Goal: Task Accomplishment & Management: Complete application form

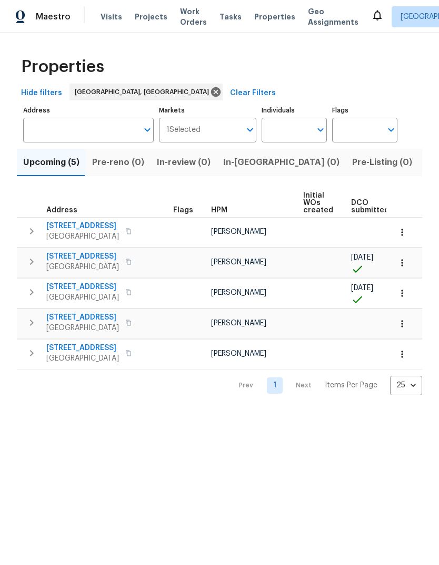
click at [76, 221] on span "[STREET_ADDRESS]" at bounding box center [82, 226] width 73 height 11
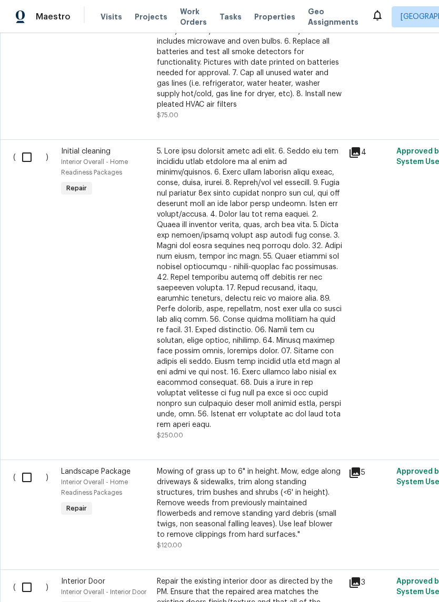
scroll to position [950, 0]
click at [28, 160] on input "checkbox" at bounding box center [31, 157] width 30 height 22
checkbox input "true"
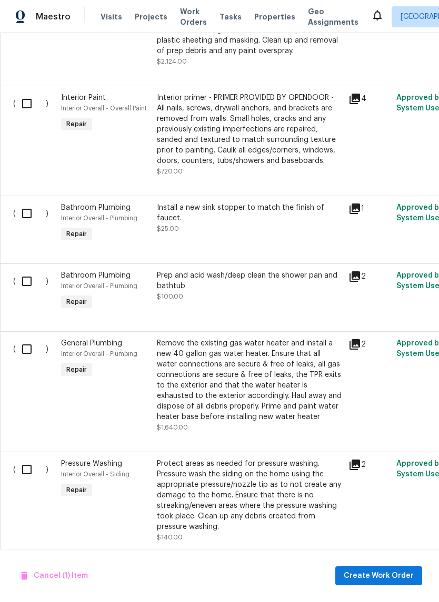
scroll to position [2443, 0]
click at [28, 285] on input "checkbox" at bounding box center [31, 281] width 30 height 22
checkbox input "true"
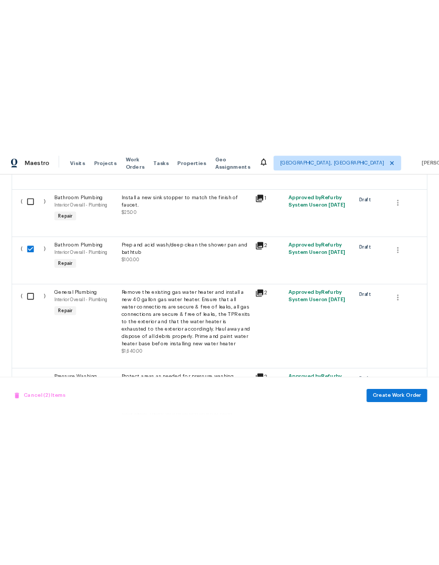
scroll to position [0, 0]
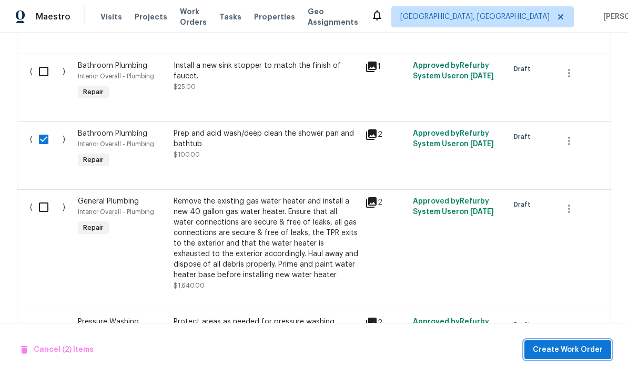
click at [438, 351] on span "Create Work Order" at bounding box center [568, 349] width 70 height 13
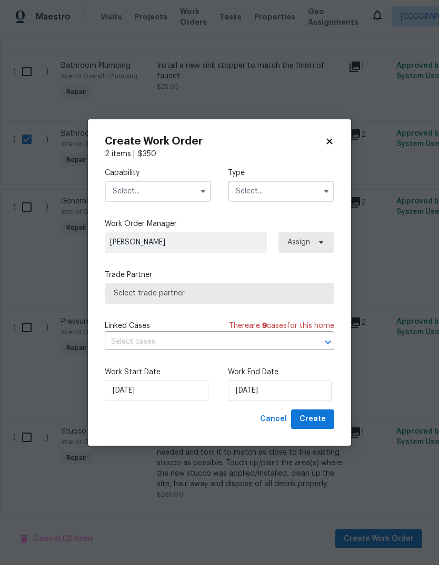
click at [194, 182] on input "text" at bounding box center [158, 191] width 106 height 21
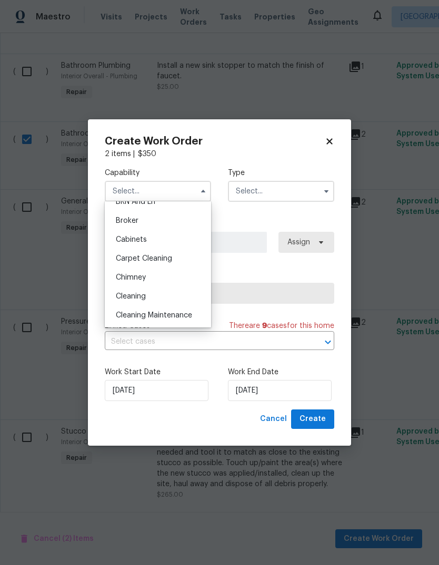
click at [137, 300] on span "Cleaning" at bounding box center [131, 296] width 30 height 7
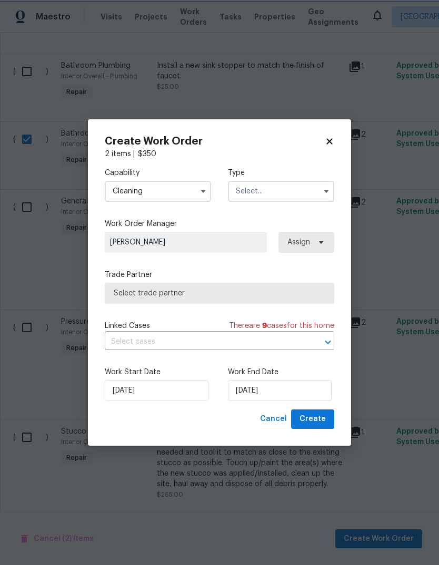
type input "Cleaning"
click at [289, 189] on input "text" at bounding box center [281, 191] width 106 height 21
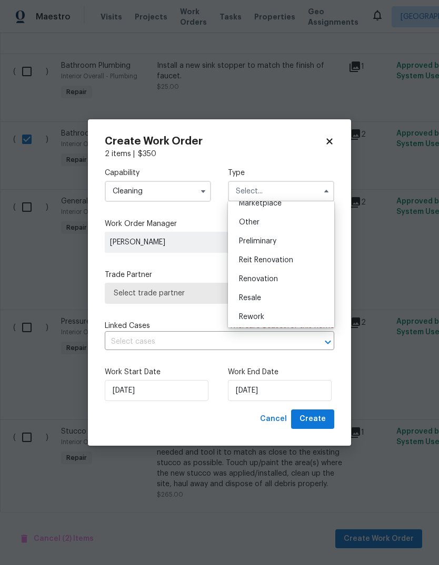
click at [261, 277] on span "Renovation" at bounding box center [258, 279] width 39 height 7
type input "Renovation"
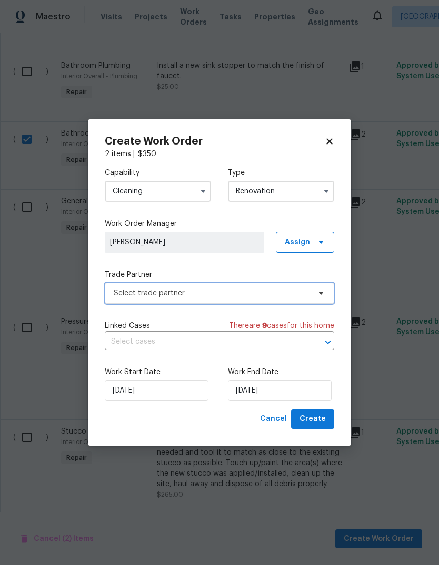
click at [185, 289] on span "Select trade partner" at bounding box center [212, 293] width 196 height 11
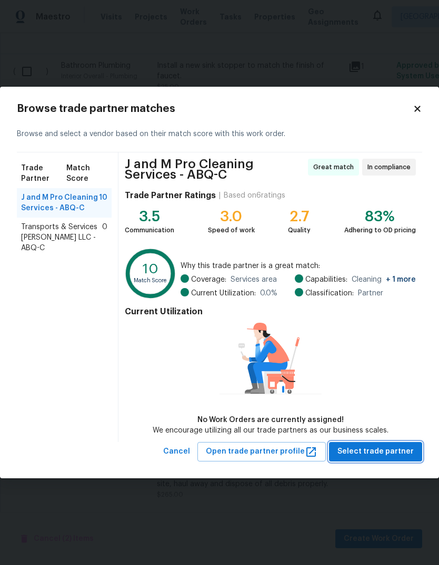
click at [372, 451] on span "Select trade partner" at bounding box center [375, 451] width 76 height 13
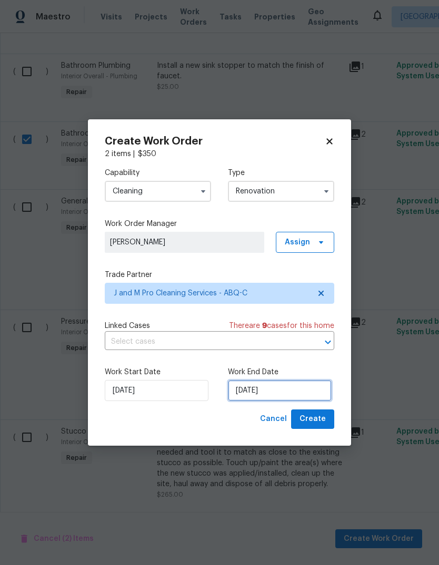
click at [258, 390] on input "[DATE]" at bounding box center [280, 390] width 104 height 21
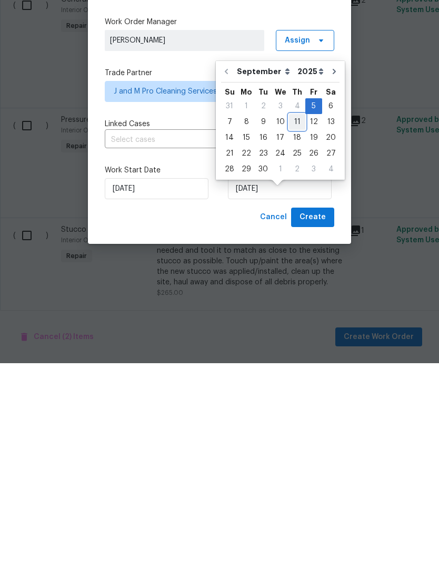
click at [298, 317] on div "11" at bounding box center [297, 324] width 16 height 15
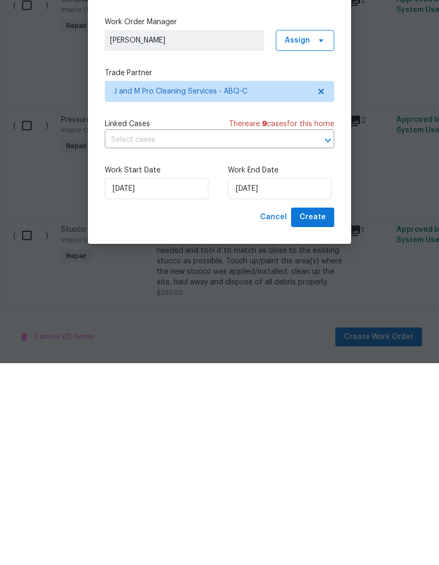
type input "[DATE]"
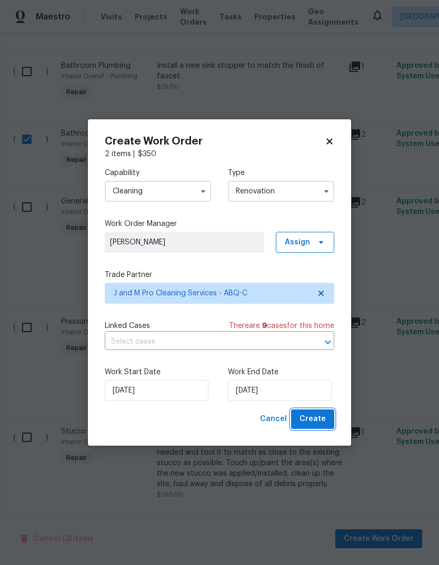
click at [319, 419] on span "Create" at bounding box center [312, 419] width 26 height 13
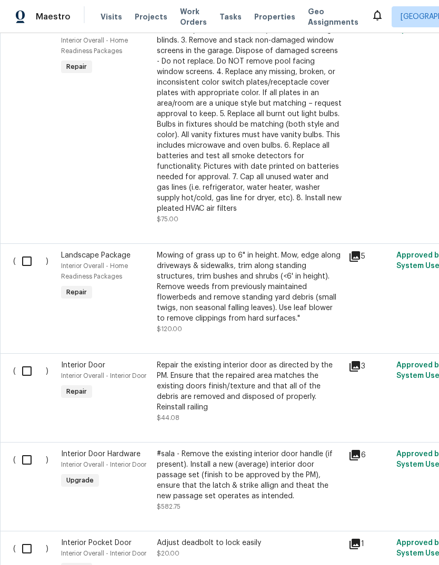
click at [30, 250] on input "checkbox" at bounding box center [31, 261] width 30 height 22
checkbox input "true"
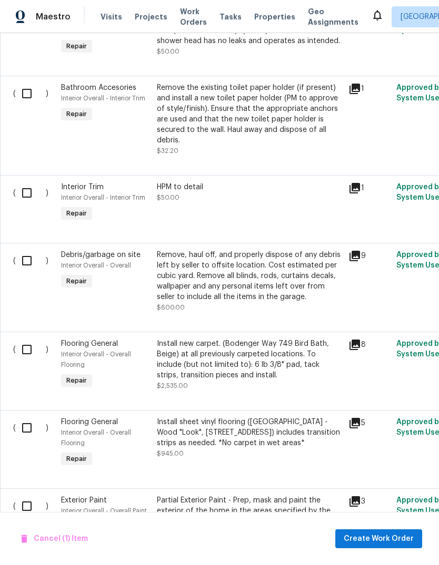
click at [34, 250] on input "checkbox" at bounding box center [31, 261] width 30 height 22
checkbox input "true"
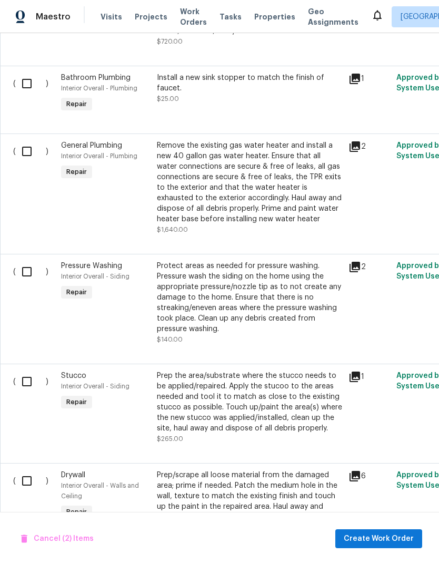
click at [29, 261] on input "checkbox" at bounding box center [31, 272] width 30 height 22
checkbox input "true"
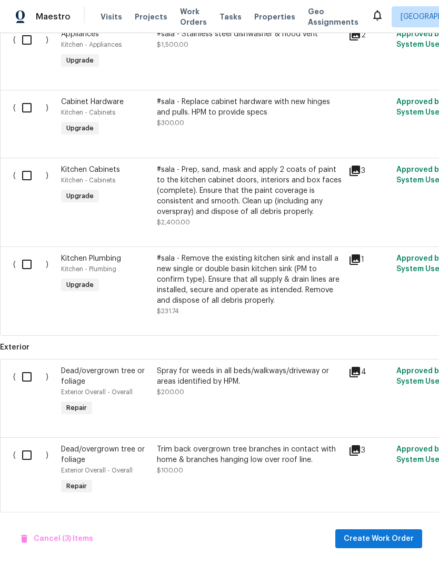
click at [29, 366] on input "checkbox" at bounding box center [31, 377] width 30 height 22
checkbox input "true"
click at [28, 444] on input "checkbox" at bounding box center [31, 455] width 30 height 22
checkbox input "true"
click at [378, 537] on span "Create Work Order" at bounding box center [378, 539] width 70 height 13
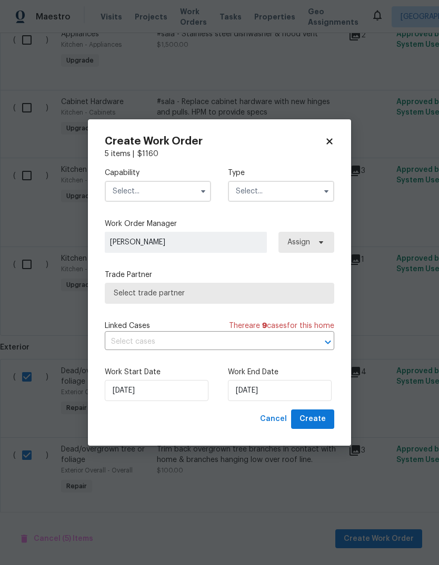
click at [204, 186] on button "button" at bounding box center [203, 191] width 13 height 13
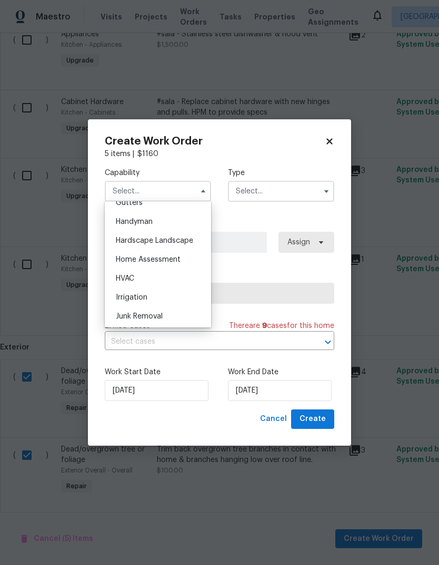
click at [176, 239] on span "Hardscape Landscape" at bounding box center [154, 240] width 77 height 7
type input "Hardscape Landscape"
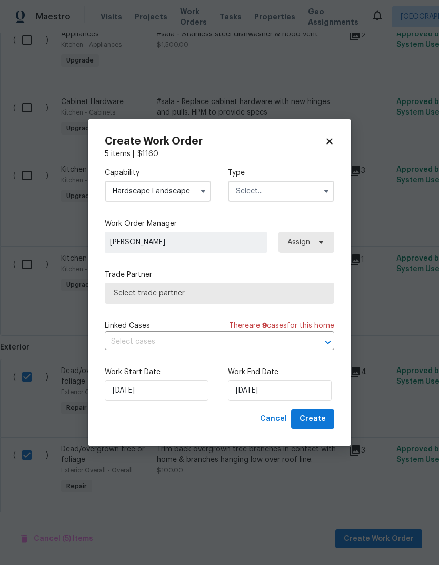
click at [286, 194] on input "text" at bounding box center [281, 191] width 106 height 21
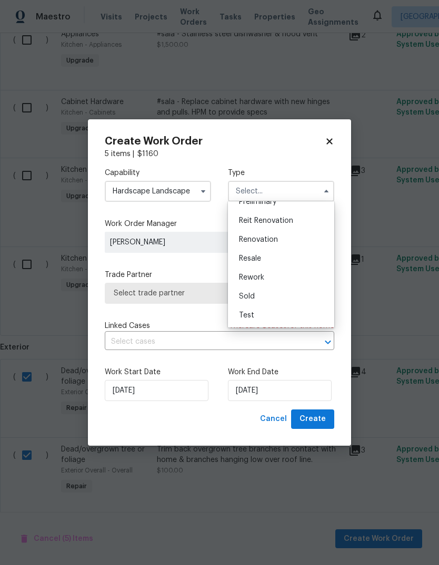
click at [263, 238] on span "Renovation" at bounding box center [258, 239] width 39 height 7
type input "Renovation"
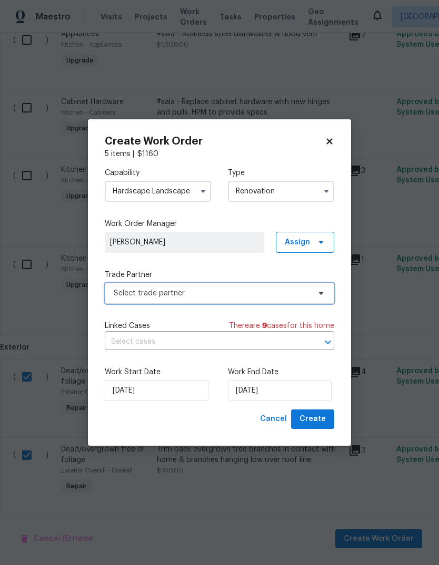
click at [262, 294] on span "Select trade partner" at bounding box center [212, 293] width 196 height 11
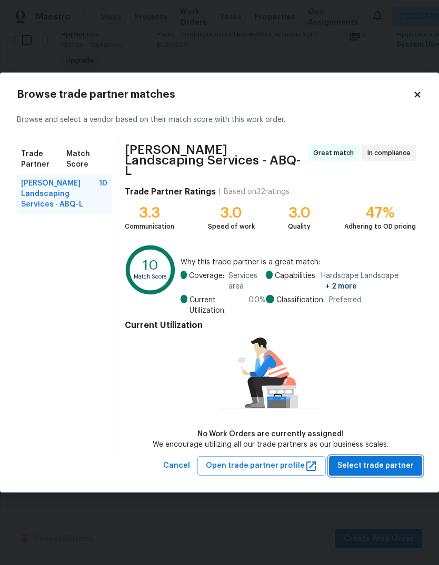
click at [373, 462] on span "Select trade partner" at bounding box center [375, 466] width 76 height 13
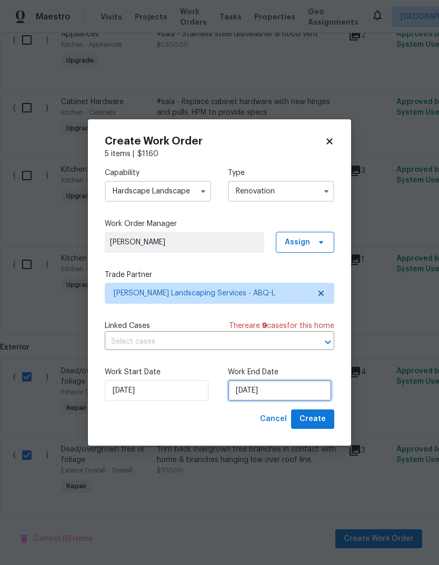
click at [251, 392] on input "[DATE]" at bounding box center [280, 390] width 104 height 21
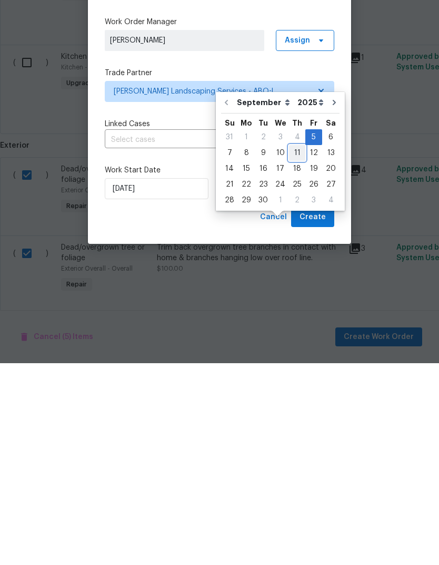
click at [300, 348] on div "11" at bounding box center [297, 355] width 16 height 15
type input "[DATE]"
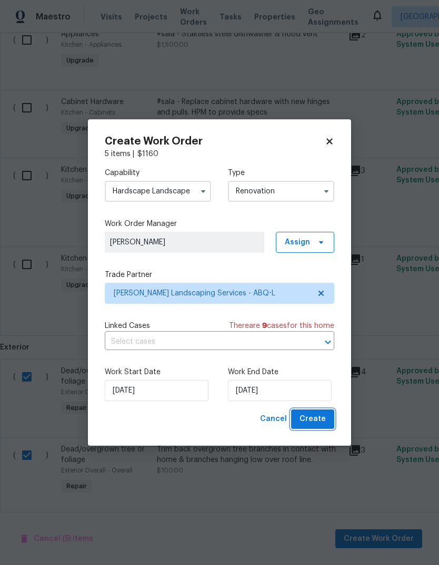
click at [316, 421] on span "Create" at bounding box center [312, 419] width 26 height 13
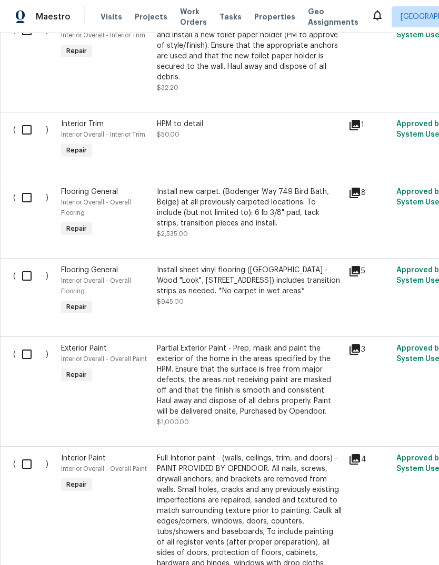
scroll to position [1456, 0]
click at [34, 203] on input "checkbox" at bounding box center [31, 197] width 30 height 22
checkbox input "true"
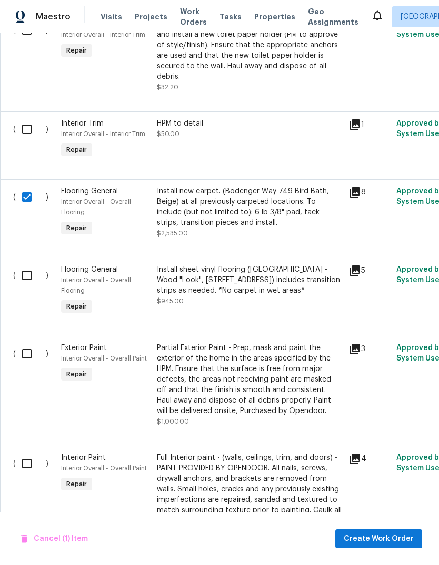
click at [27, 285] on input "checkbox" at bounding box center [31, 276] width 30 height 22
checkbox input "true"
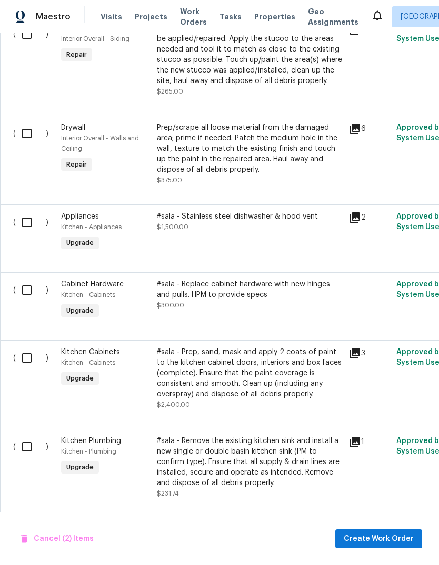
scroll to position [2357, 0]
click at [379, 538] on span "Create Work Order" at bounding box center [378, 539] width 70 height 13
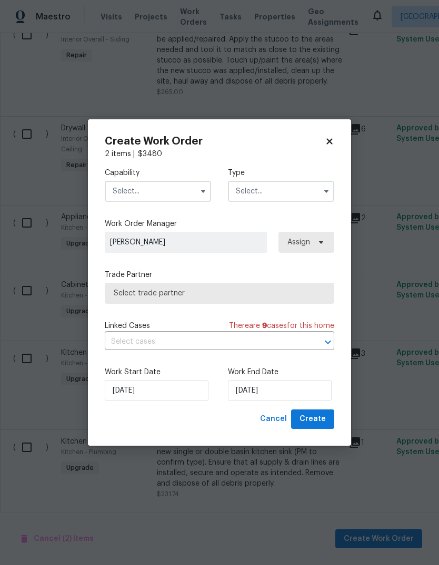
click at [194, 191] on input "text" at bounding box center [158, 191] width 106 height 21
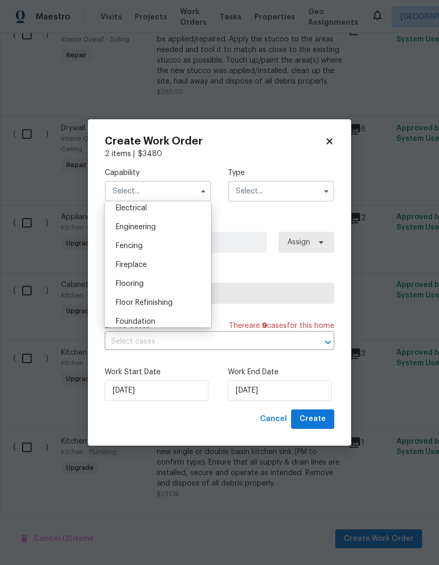
scroll to position [351, 0]
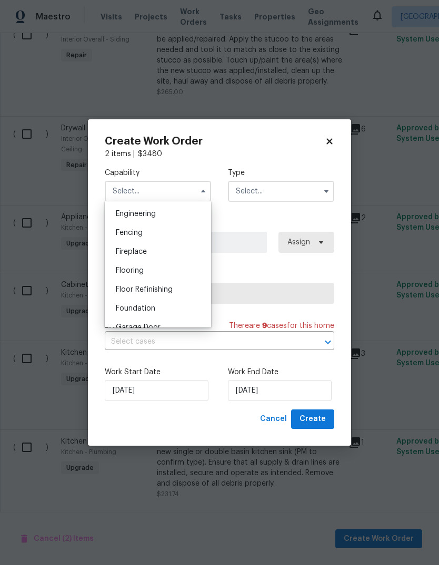
click at [133, 272] on span "Flooring" at bounding box center [130, 270] width 28 height 7
type input "Flooring"
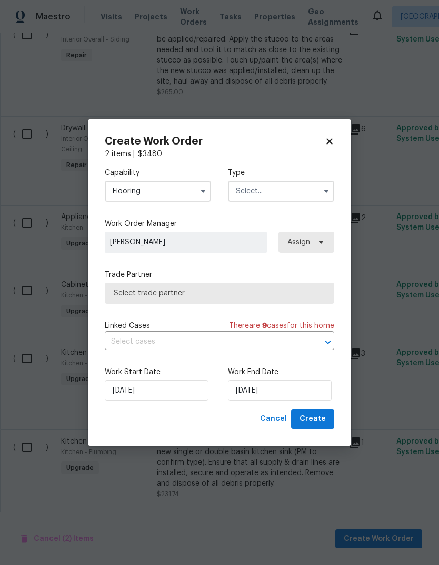
click at [277, 188] on input "text" at bounding box center [281, 191] width 106 height 21
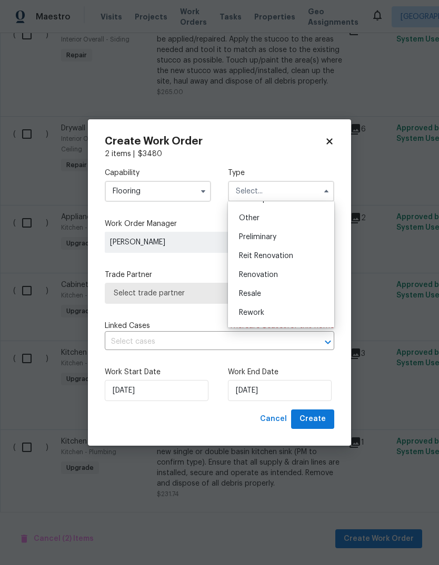
scroll to position [210, 0]
click at [256, 269] on span "Renovation" at bounding box center [258, 268] width 39 height 7
type input "Renovation"
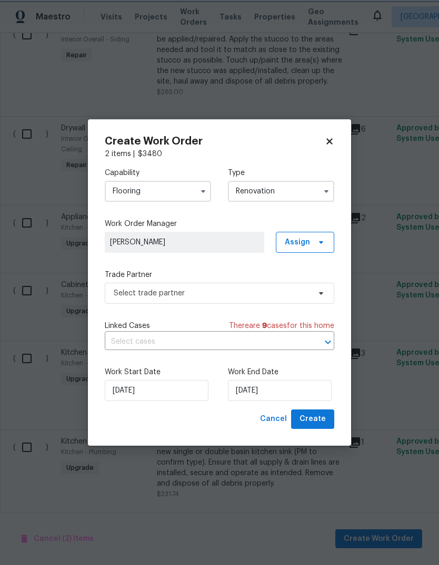
scroll to position [0, 0]
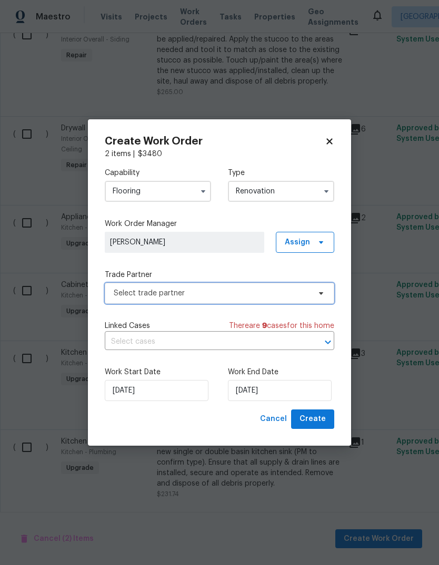
click at [201, 288] on span "Select trade partner" at bounding box center [212, 293] width 196 height 11
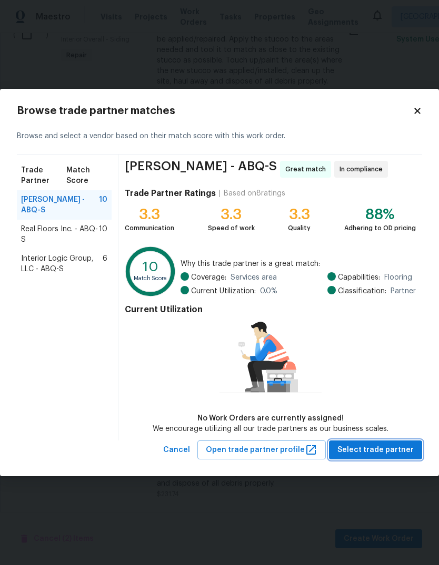
click at [368, 445] on span "Select trade partner" at bounding box center [375, 450] width 76 height 13
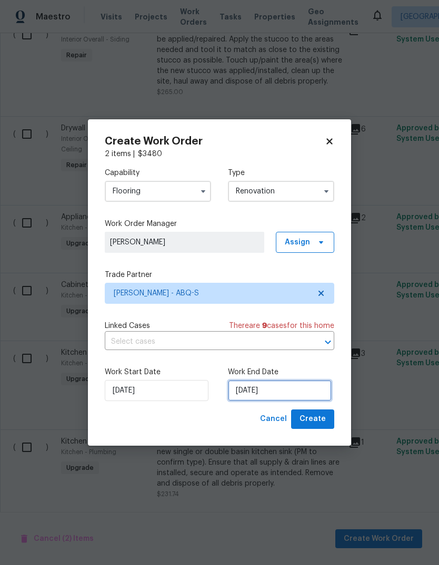
click at [256, 389] on input "9/5/2025" at bounding box center [280, 390] width 104 height 21
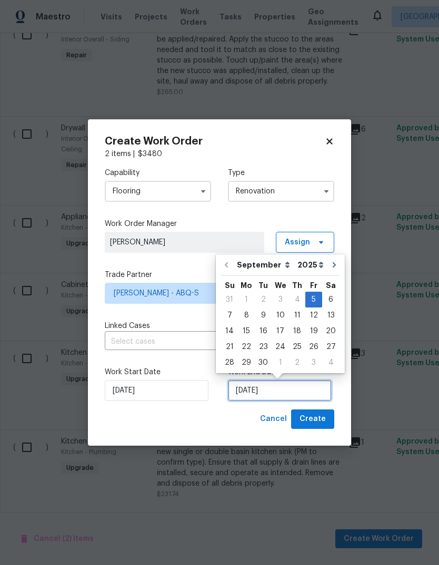
scroll to position [8, 0]
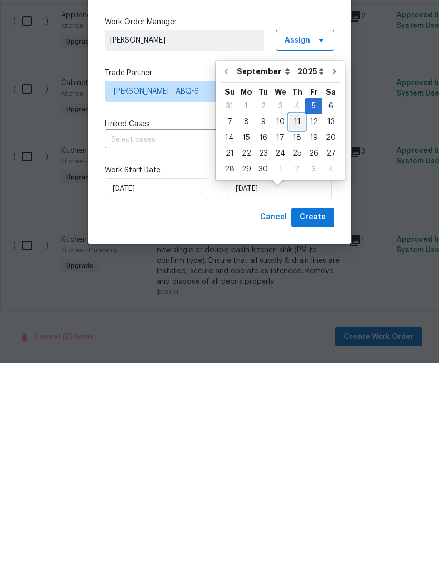
click at [296, 317] on div "11" at bounding box center [297, 324] width 16 height 15
type input "[DATE]"
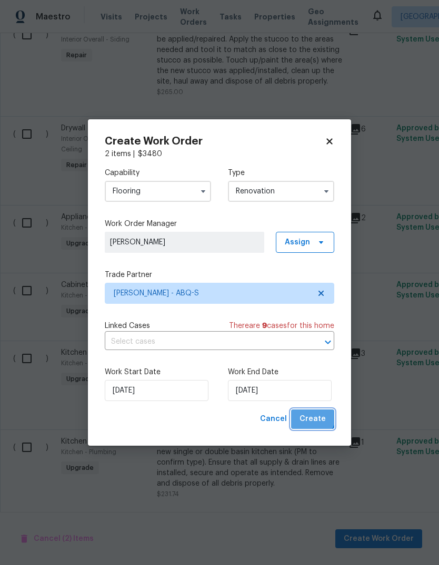
click at [313, 418] on span "Create" at bounding box center [312, 419] width 26 height 13
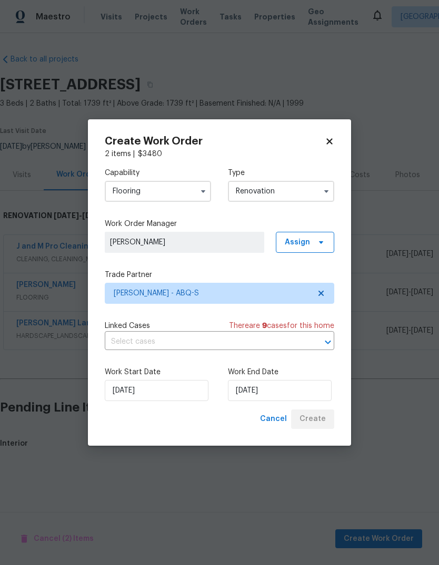
scroll to position [0, 0]
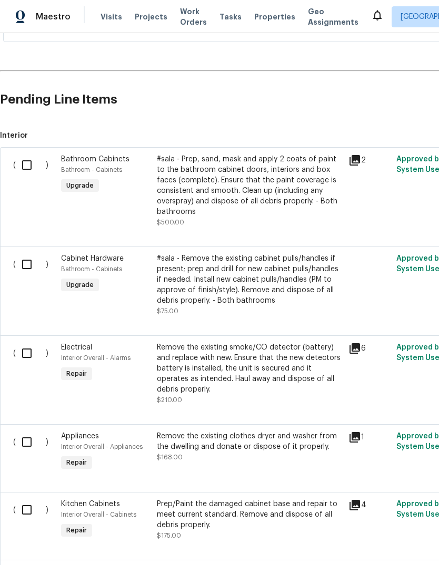
scroll to position [307, 0]
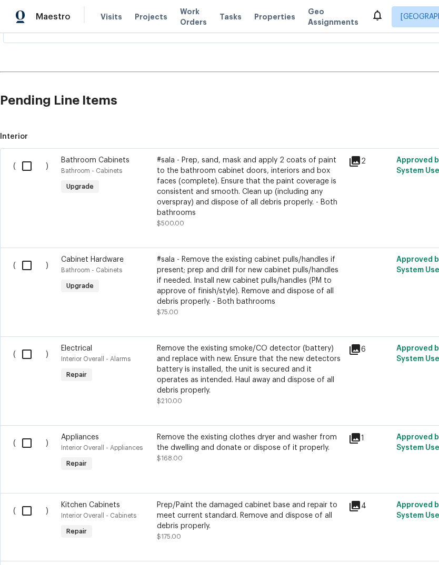
click at [28, 161] on input "checkbox" at bounding box center [31, 166] width 30 height 22
checkbox input "true"
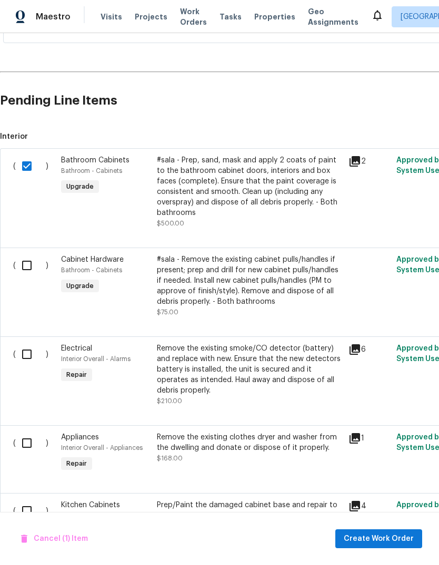
click at [31, 260] on input "checkbox" at bounding box center [31, 266] width 30 height 22
checkbox input "true"
click at [26, 353] on input "checkbox" at bounding box center [31, 354] width 30 height 22
checkbox input "true"
click at [26, 445] on input "checkbox" at bounding box center [31, 443] width 30 height 22
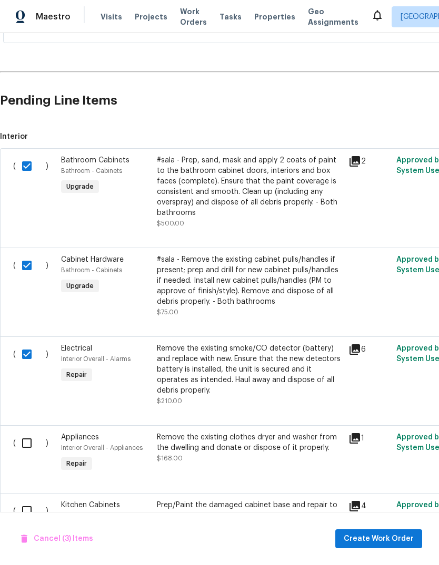
checkbox input "true"
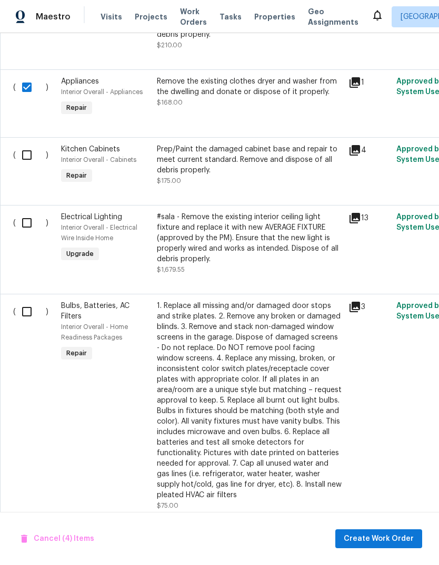
scroll to position [662, 0]
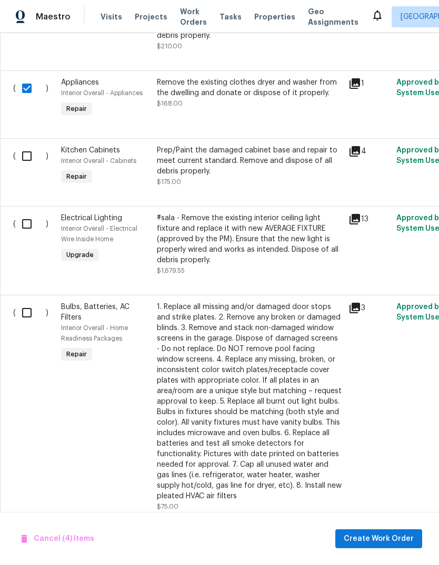
click at [29, 156] on input "checkbox" at bounding box center [31, 156] width 30 height 22
checkbox input "true"
click at [29, 227] on input "checkbox" at bounding box center [31, 224] width 30 height 22
checkbox input "true"
click at [26, 313] on input "checkbox" at bounding box center [31, 313] width 30 height 22
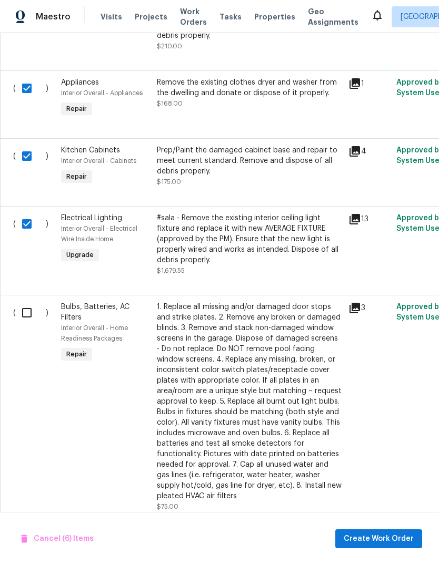
checkbox input "true"
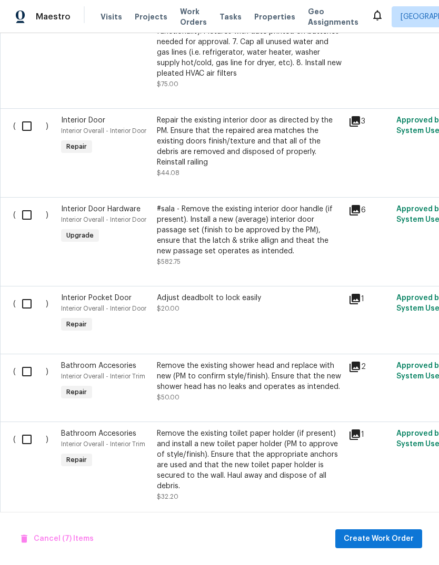
scroll to position [1084, 0]
click at [31, 129] on input "checkbox" at bounding box center [31, 127] width 30 height 22
checkbox input "true"
click at [25, 214] on input "checkbox" at bounding box center [31, 216] width 30 height 22
checkbox input "true"
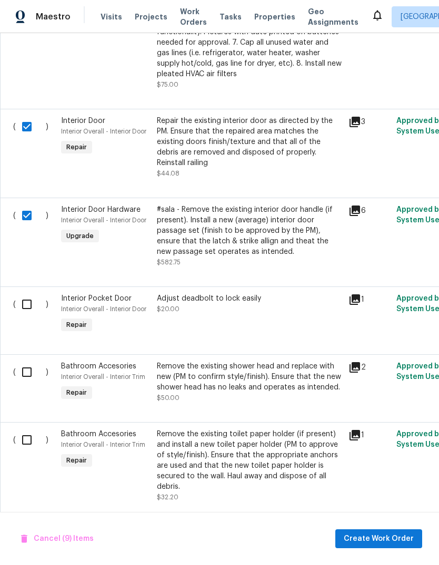
click at [17, 305] on input "checkbox" at bounding box center [31, 304] width 30 height 22
checkbox input "true"
click at [27, 379] on input "checkbox" at bounding box center [31, 372] width 30 height 22
checkbox input "true"
click at [26, 445] on input "checkbox" at bounding box center [31, 440] width 30 height 22
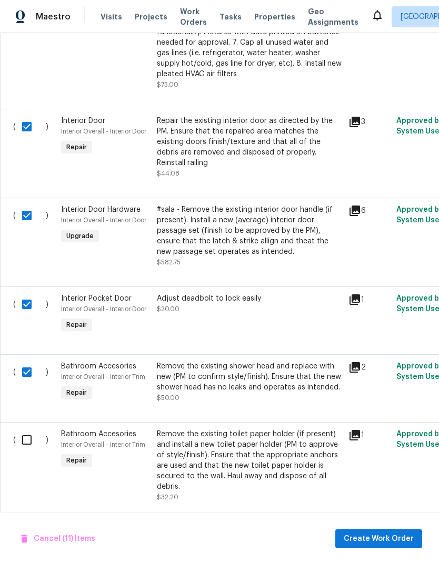
checkbox input "true"
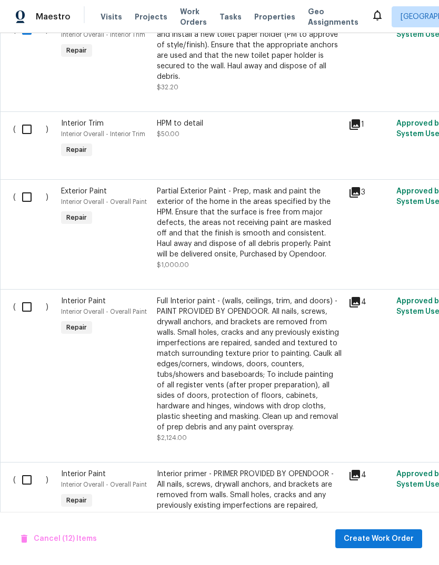
scroll to position [1512, 0]
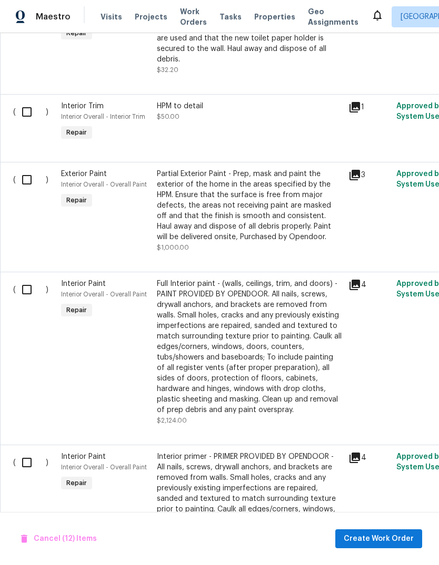
click at [30, 117] on input "checkbox" at bounding box center [31, 112] width 30 height 22
checkbox input "true"
click at [31, 181] on input "checkbox" at bounding box center [31, 180] width 30 height 22
checkbox input "true"
click at [18, 295] on input "checkbox" at bounding box center [31, 290] width 30 height 22
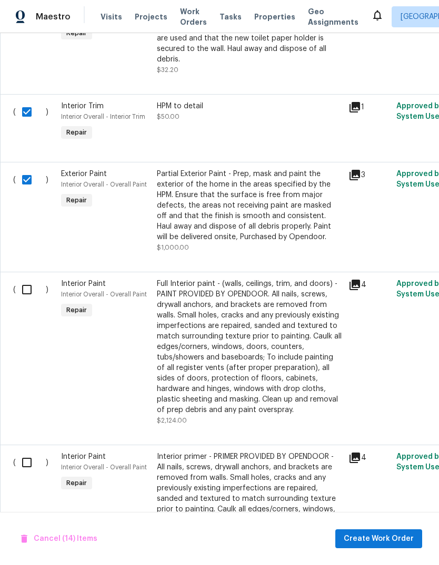
checkbox input "true"
click at [26, 466] on input "checkbox" at bounding box center [31, 463] width 30 height 22
checkbox input "true"
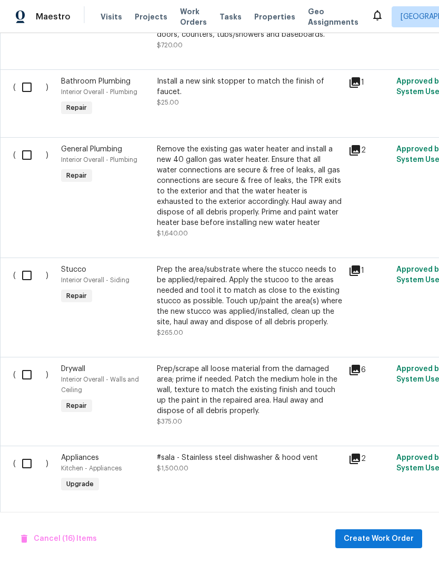
scroll to position [1997, 0]
click at [35, 89] on input "checkbox" at bounding box center [31, 88] width 30 height 22
checkbox input "true"
click at [27, 156] on input "checkbox" at bounding box center [31, 156] width 30 height 22
checkbox input "true"
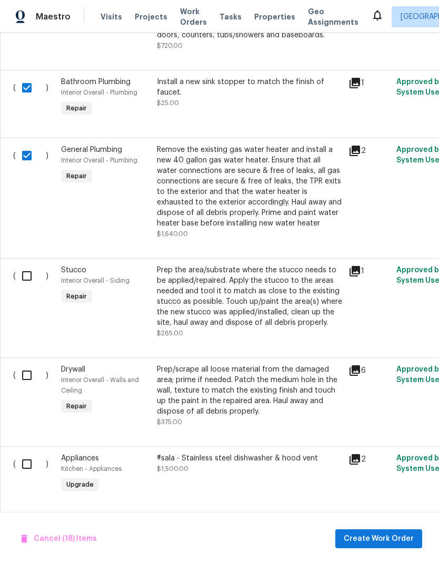
click at [25, 281] on input "checkbox" at bounding box center [31, 276] width 30 height 22
checkbox input "true"
click at [23, 387] on input "checkbox" at bounding box center [31, 375] width 30 height 22
checkbox input "true"
click at [30, 475] on input "checkbox" at bounding box center [31, 464] width 30 height 22
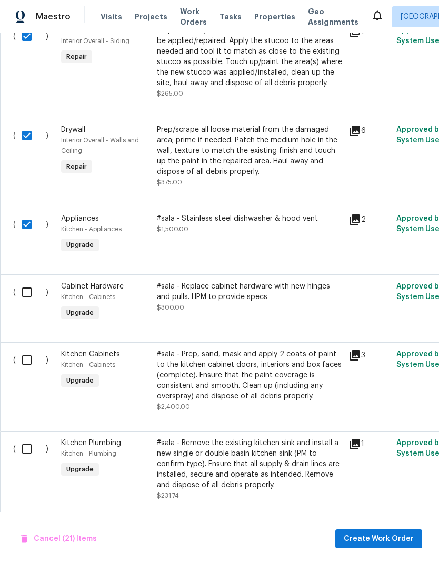
scroll to position [2236, 0]
click at [30, 236] on input "checkbox" at bounding box center [31, 225] width 30 height 22
checkbox input "false"
click at [29, 304] on input "checkbox" at bounding box center [31, 293] width 30 height 22
checkbox input "true"
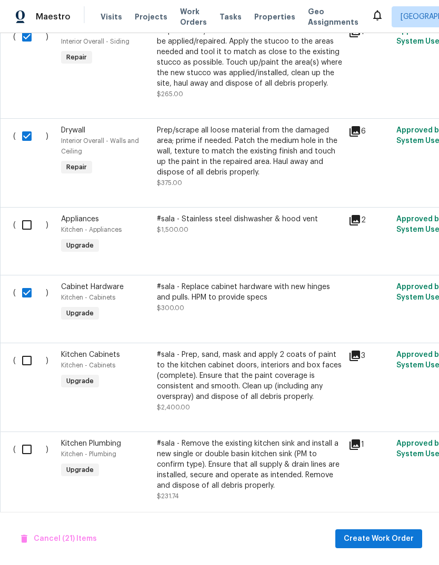
click at [29, 372] on input "checkbox" at bounding box center [31, 361] width 30 height 22
checkbox input "true"
click at [27, 461] on input "checkbox" at bounding box center [31, 450] width 30 height 22
checkbox input "true"
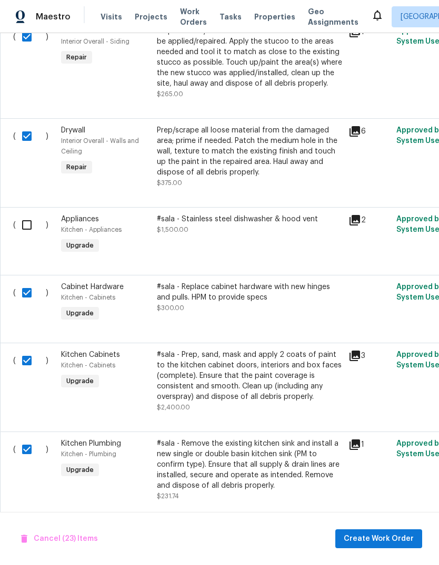
click at [31, 214] on input "checkbox" at bounding box center [31, 225] width 30 height 22
click at [30, 214] on input "checkbox" at bounding box center [31, 225] width 30 height 22
checkbox input "false"
click at [374, 537] on span "Create Work Order" at bounding box center [378, 539] width 70 height 13
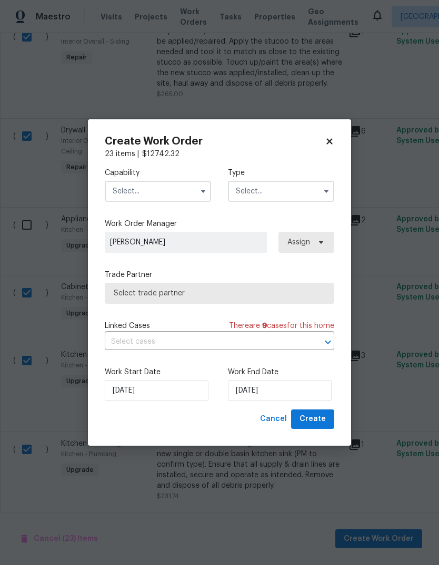
click at [128, 189] on input "text" at bounding box center [158, 191] width 106 height 21
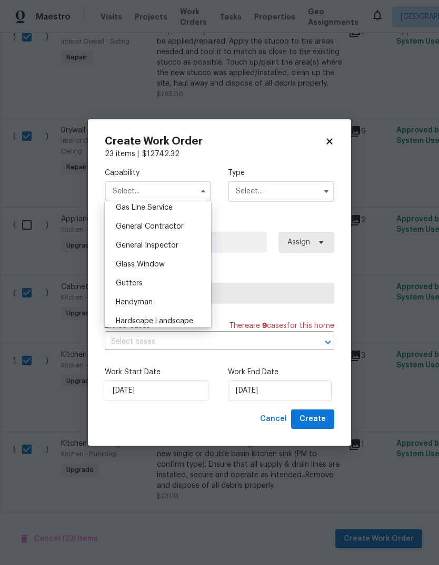
scroll to position [500, 0]
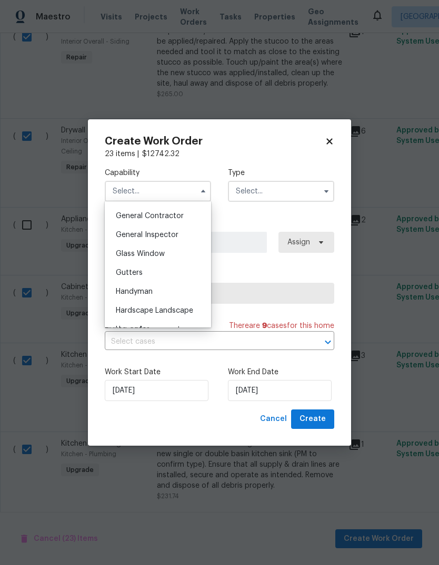
click at [129, 289] on span "Handyman" at bounding box center [134, 291] width 37 height 7
type input "Handyman"
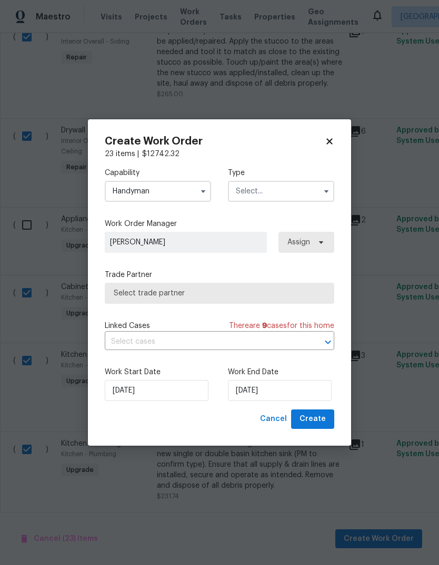
click at [249, 192] on input "text" at bounding box center [281, 191] width 106 height 21
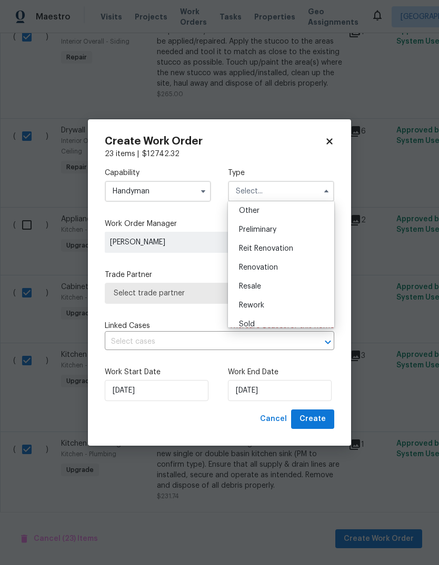
scroll to position [221, 0]
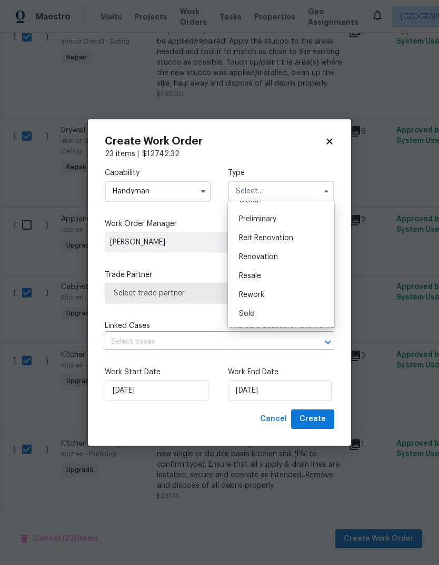
click at [242, 257] on span "Renovation" at bounding box center [258, 256] width 39 height 7
type input "Renovation"
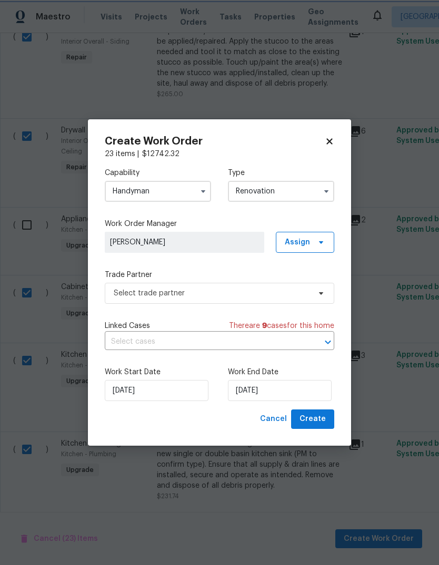
scroll to position [0, 0]
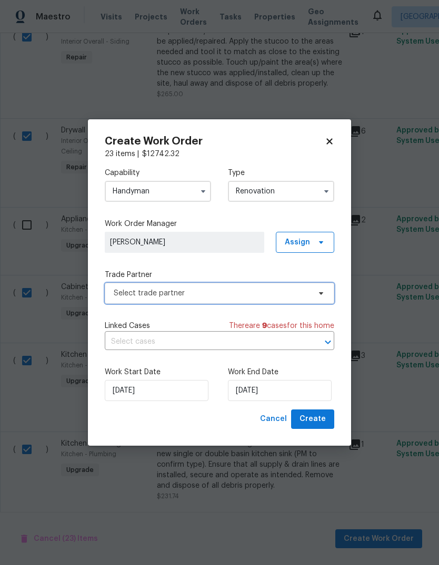
click at [121, 288] on span "Select trade partner" at bounding box center [212, 293] width 196 height 11
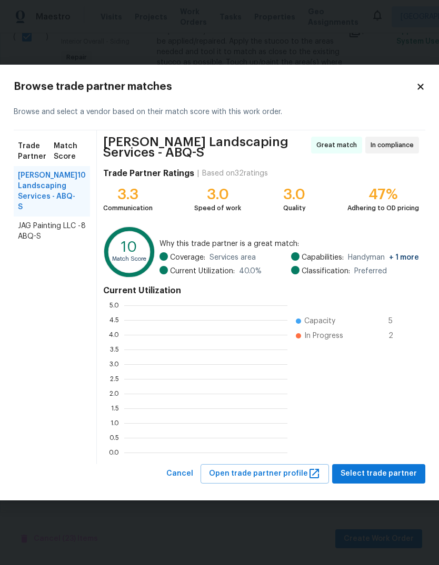
scroll to position [147, 163]
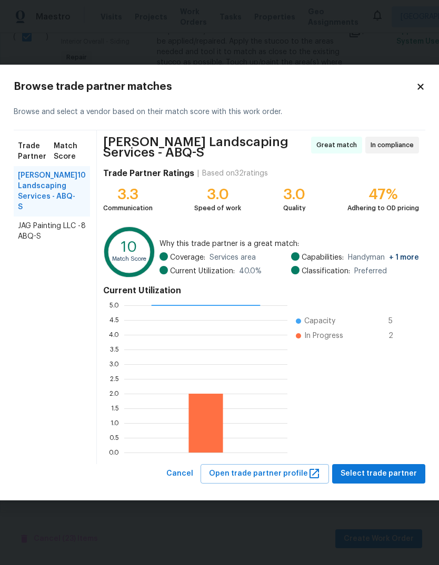
click at [378, 476] on span "Select trade partner" at bounding box center [378, 474] width 76 height 13
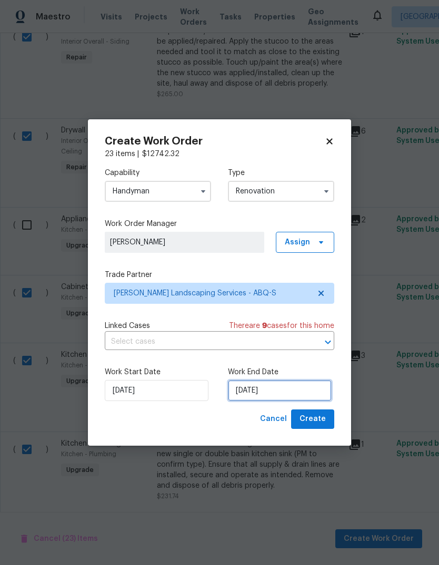
click at [258, 392] on input "[DATE]" at bounding box center [280, 390] width 104 height 21
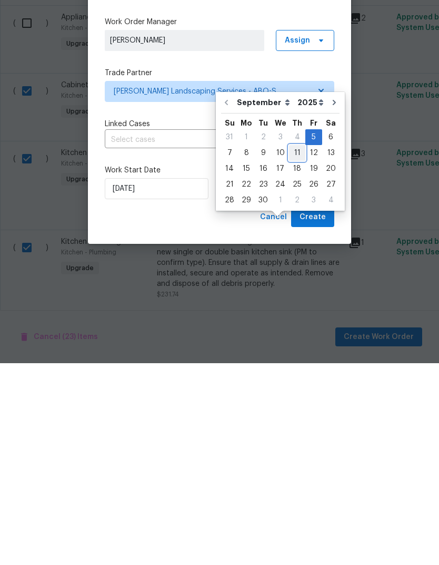
click at [296, 348] on div "11" at bounding box center [297, 355] width 16 height 15
type input "[DATE]"
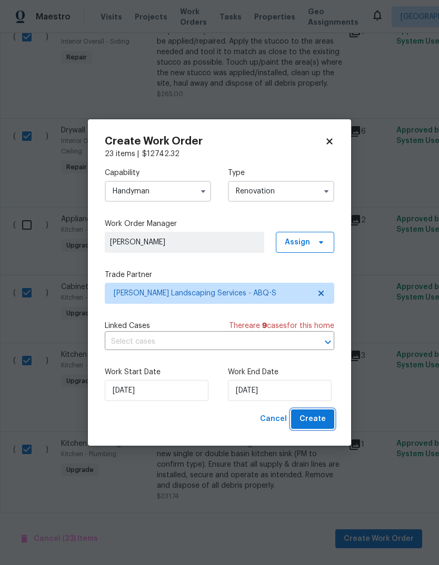
click at [314, 420] on span "Create" at bounding box center [312, 419] width 26 height 13
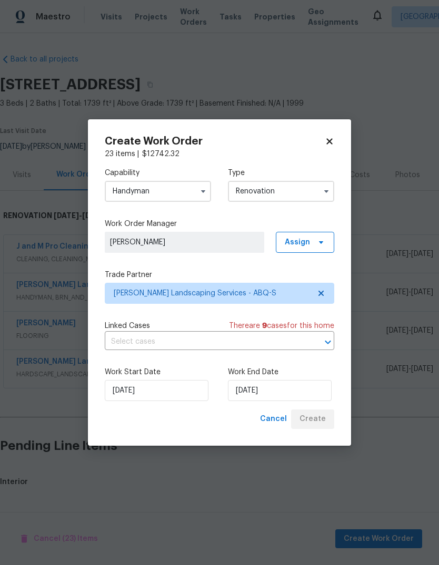
scroll to position [0, 0]
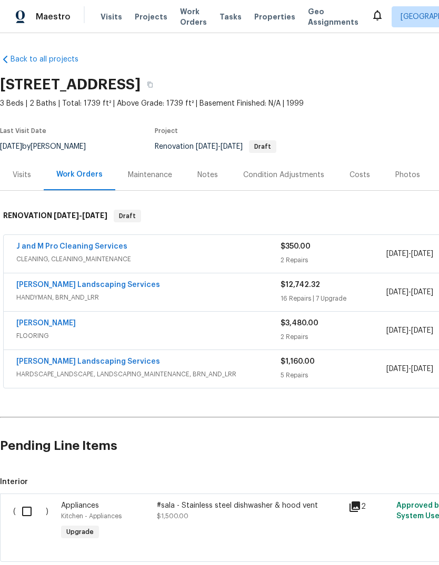
click at [83, 358] on link "[PERSON_NAME] Landscaping Services" at bounding box center [88, 361] width 144 height 7
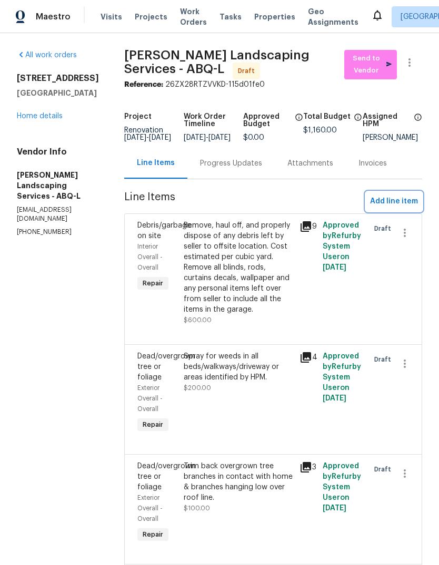
click at [391, 208] on span "Add line item" at bounding box center [394, 201] width 48 height 13
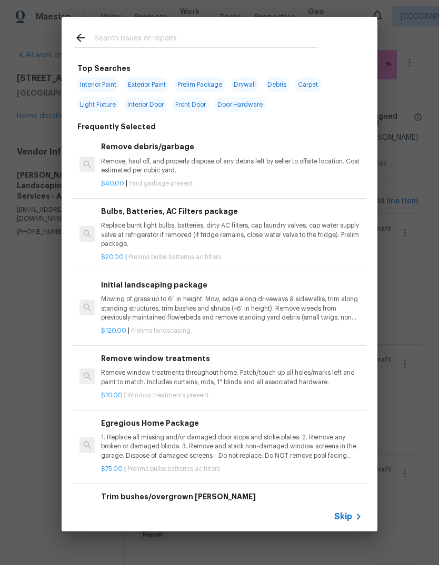
click at [103, 42] on input "text" at bounding box center [205, 40] width 223 height 16
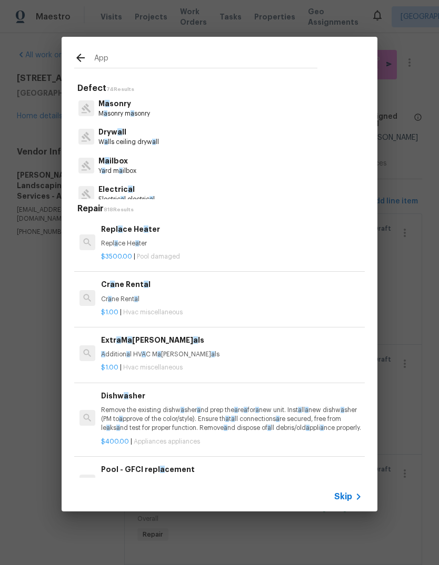
type input "Appl"
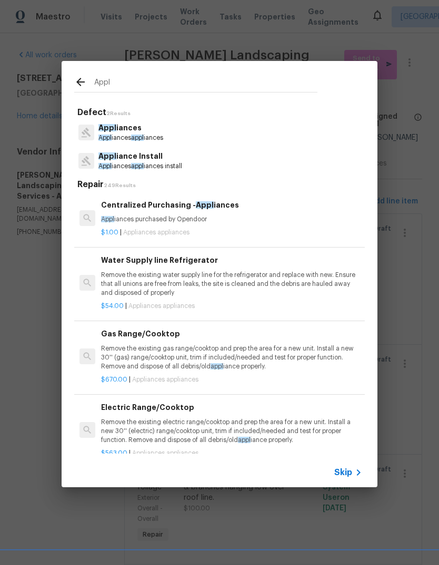
click at [155, 164] on p "Appl iances appl iances install" at bounding box center [140, 166] width 84 height 9
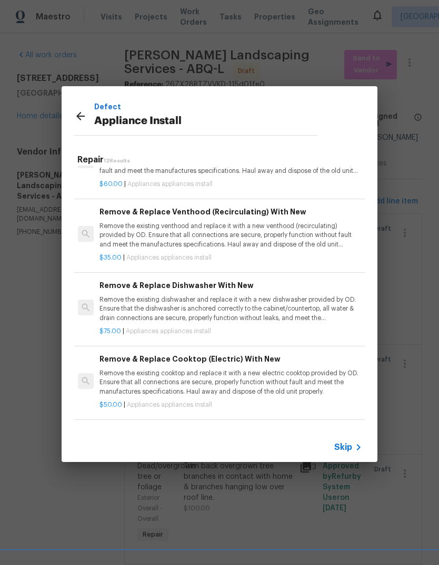
scroll to position [115, 2]
click at [207, 300] on p "Remove the existing dishwasher and replace it with a new dishwasher provided by…" at bounding box center [229, 309] width 261 height 27
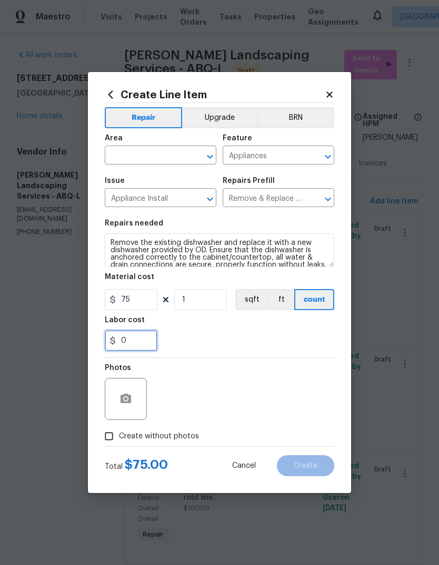
click at [137, 341] on input "0" at bounding box center [131, 340] width 53 height 21
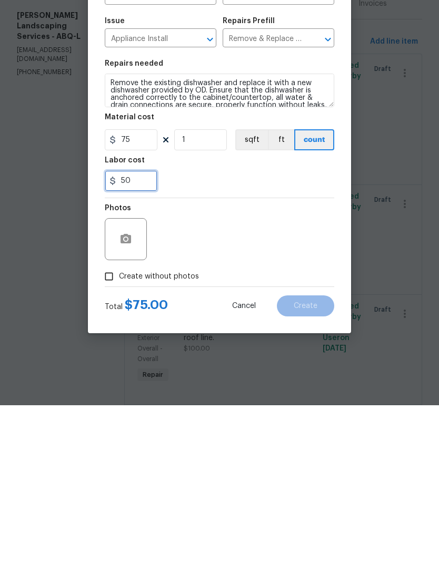
type input "50"
click at [255, 317] on div "Labor cost" at bounding box center [219, 324] width 229 height 14
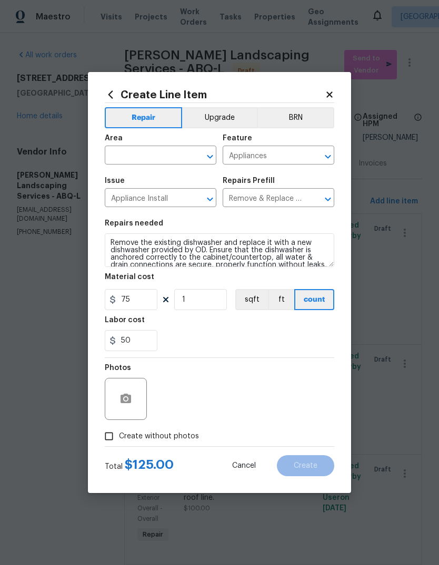
click at [122, 155] on input "text" at bounding box center [146, 156] width 82 height 16
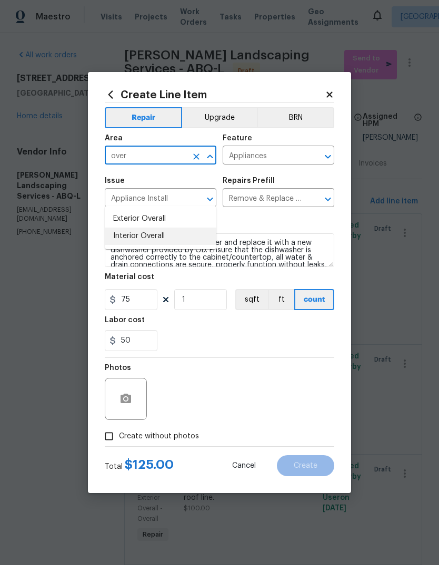
click at [129, 228] on li "Interior Overall" at bounding box center [160, 236] width 111 height 17
type input "Interior Overall"
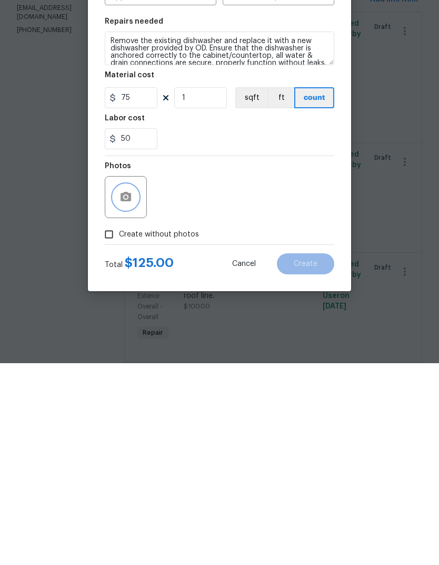
click at [129, 393] on icon "button" at bounding box center [125, 399] width 13 height 13
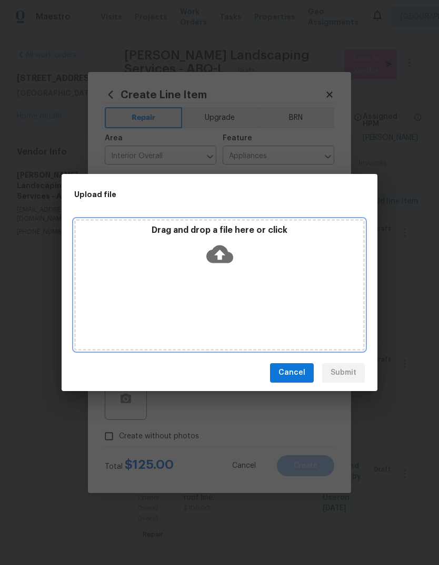
click at [175, 301] on div "Drag and drop a file here or click" at bounding box center [219, 284] width 290 height 131
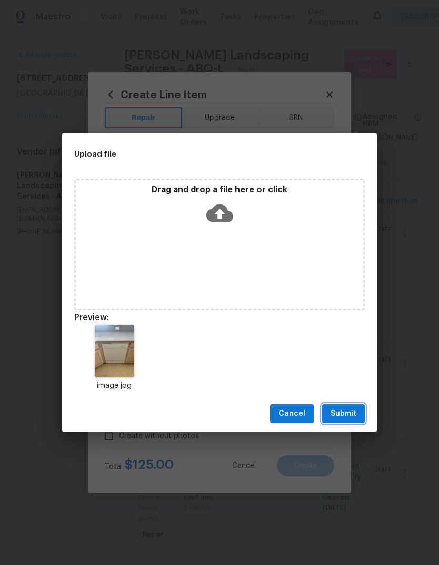
click at [347, 415] on span "Submit" at bounding box center [343, 414] width 26 height 13
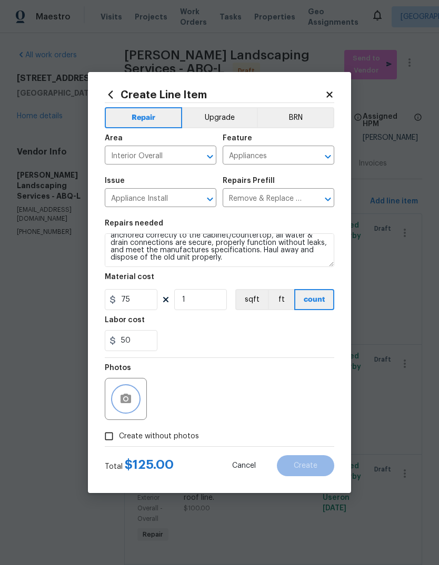
scroll to position [22, 0]
click at [229, 112] on button "Upgrade" at bounding box center [219, 117] width 75 height 21
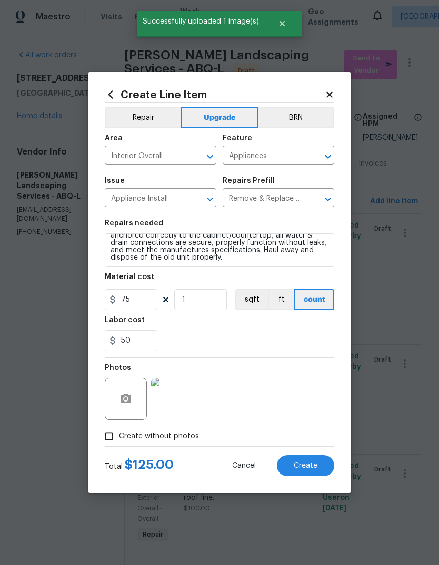
click at [307, 461] on button "Create" at bounding box center [305, 465] width 57 height 21
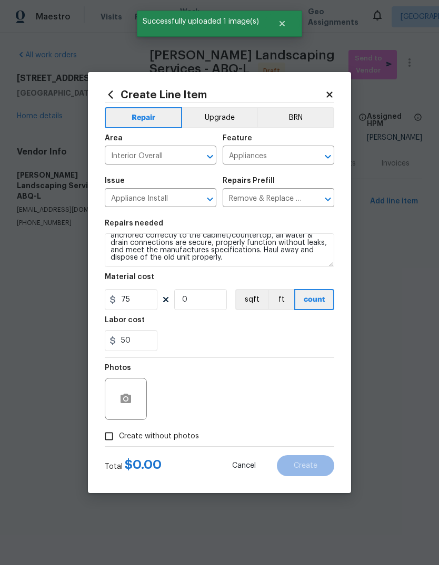
type input "0"
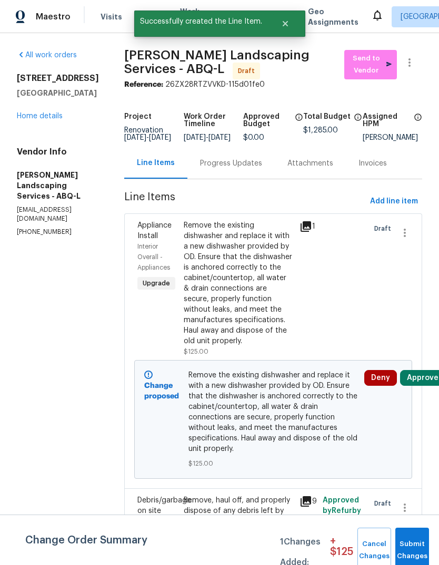
click at [413, 540] on span "Submit Changes" at bounding box center [411, 551] width 23 height 24
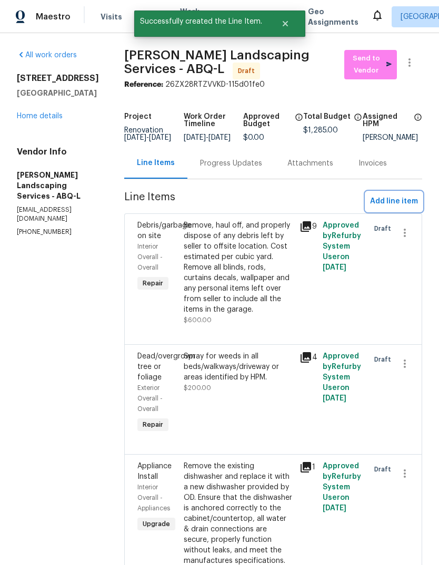
click at [400, 208] on span "Add line item" at bounding box center [394, 201] width 48 height 13
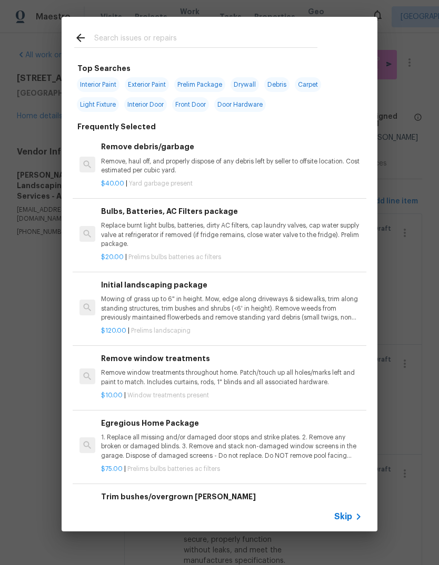
click at [100, 36] on input "text" at bounding box center [205, 40] width 223 height 16
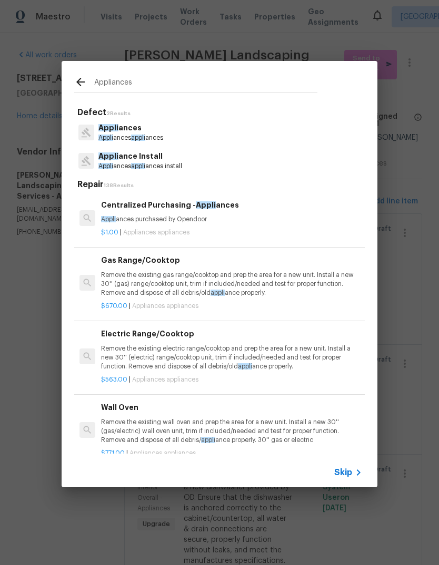
type input "Appliances"
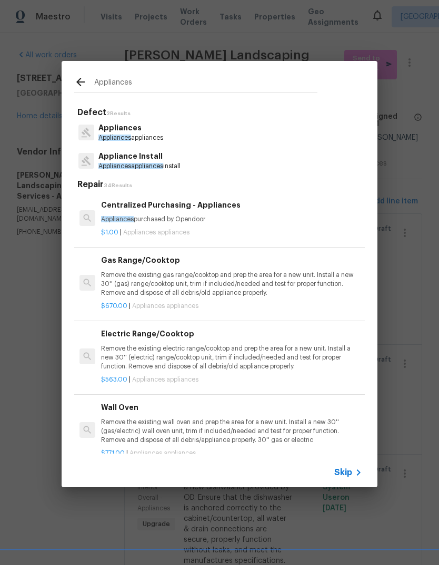
click at [160, 161] on p "Appliance Install" at bounding box center [139, 156] width 82 height 11
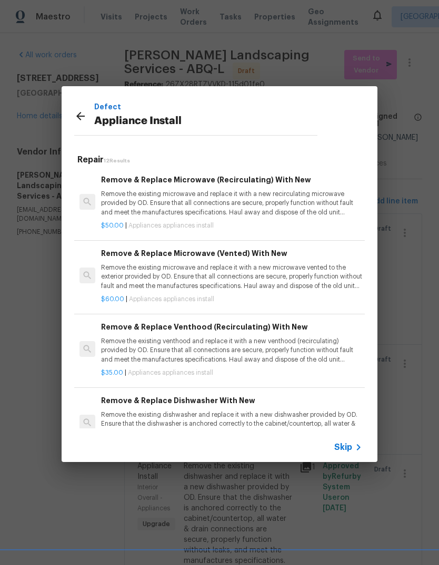
click at [272, 342] on p "Remove the existing venthood and replace it with a new venthood (recirculating)…" at bounding box center [231, 350] width 261 height 27
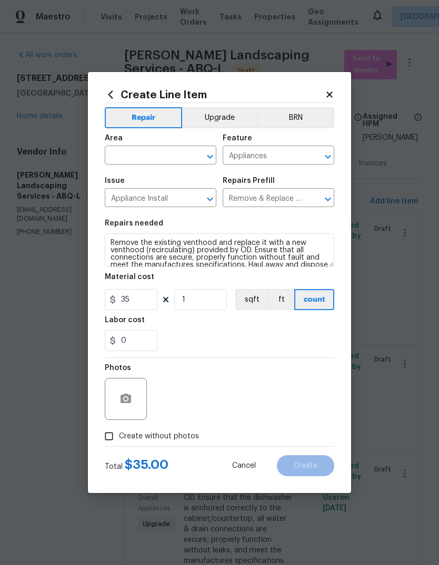
click at [210, 144] on div "Area" at bounding box center [160, 142] width 111 height 14
click at [211, 155] on icon "Open" at bounding box center [210, 157] width 6 height 4
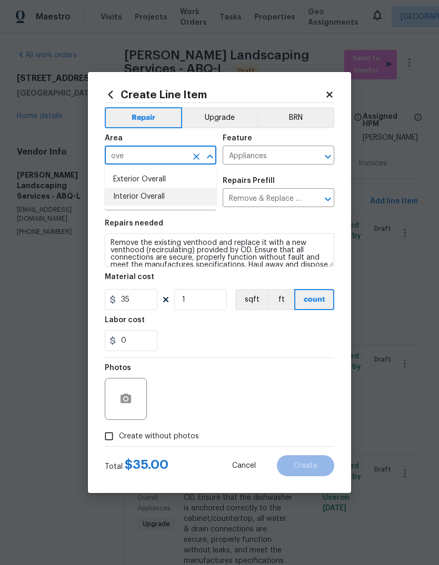
click at [151, 197] on li "Interior Overall" at bounding box center [160, 196] width 111 height 17
type input "Interior Overall"
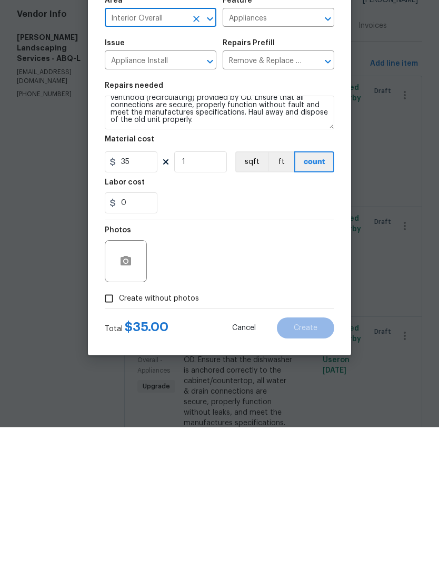
scroll to position [15, 0]
click at [134, 330] on input "0" at bounding box center [131, 340] width 53 height 21
type input "30"
click at [232, 330] on div "30" at bounding box center [219, 340] width 229 height 21
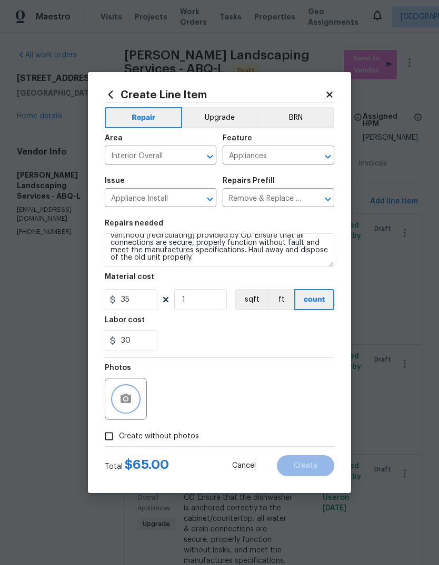
click at [135, 396] on button "button" at bounding box center [125, 399] width 25 height 25
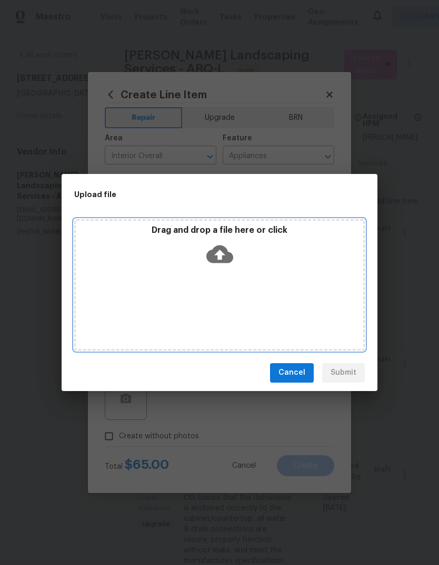
click at [224, 287] on div "Drag and drop a file here or click" at bounding box center [219, 284] width 290 height 131
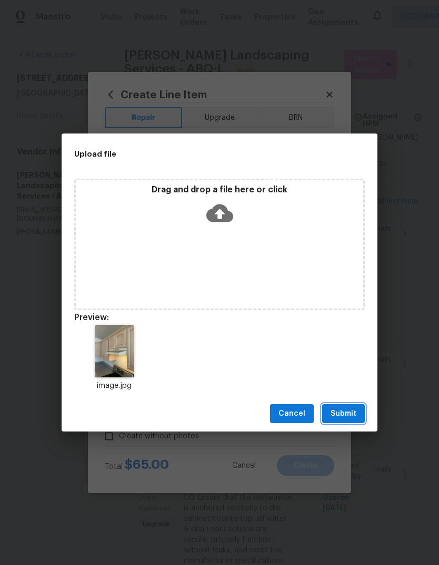
click at [344, 414] on span "Submit" at bounding box center [343, 414] width 26 height 13
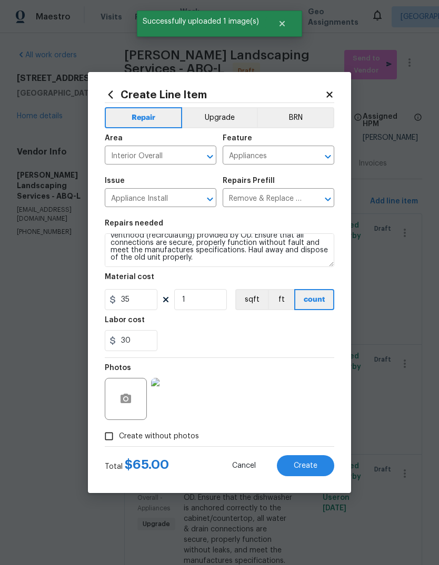
click at [222, 110] on button "Upgrade" at bounding box center [219, 117] width 75 height 21
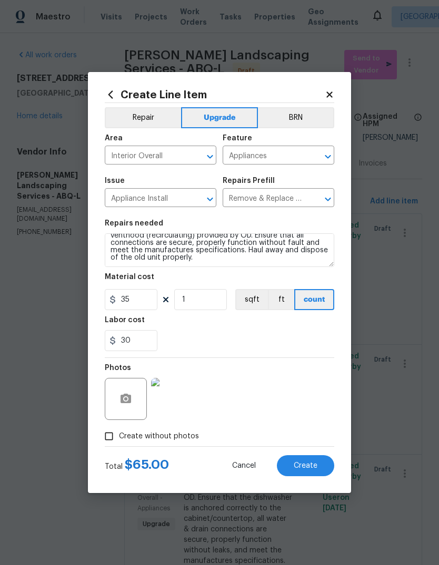
click at [309, 466] on span "Create" at bounding box center [305, 466] width 24 height 8
type input "0"
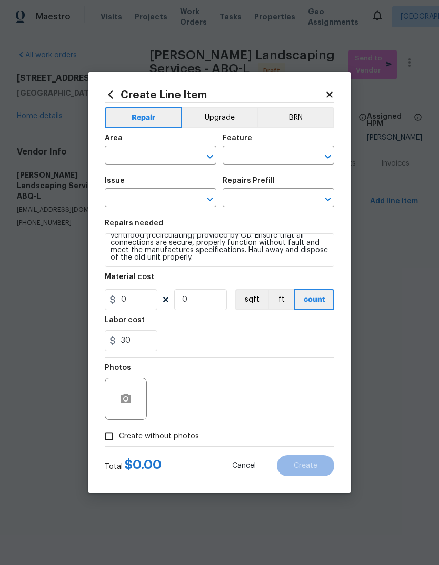
scroll to position [0, 0]
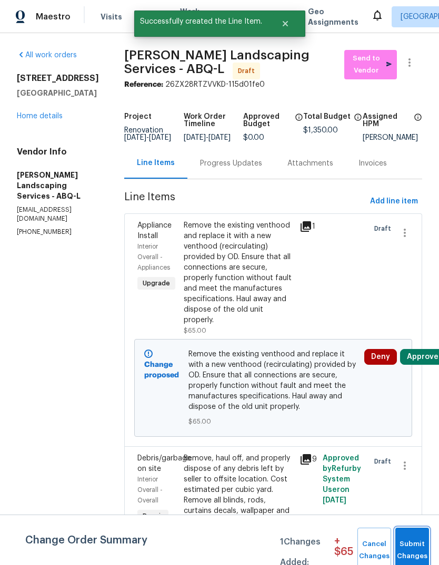
click at [418, 544] on span "Submit Changes" at bounding box center [411, 551] width 23 height 24
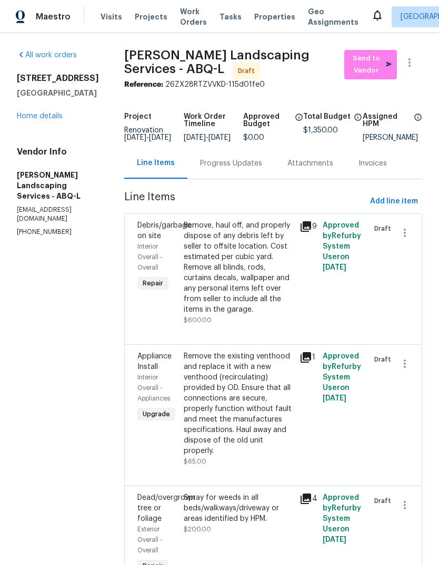
click at [48, 117] on link "Home details" at bounding box center [40, 116] width 46 height 7
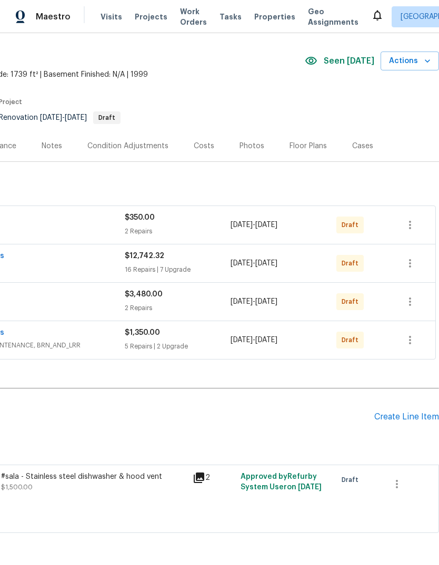
scroll to position [29, 156]
click at [400, 481] on icon "button" at bounding box center [396, 484] width 13 height 13
click at [404, 485] on li "Cancel" at bounding box center [404, 483] width 40 height 17
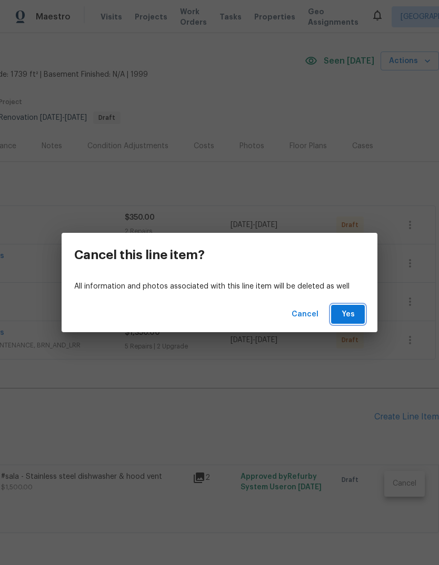
click at [344, 312] on span "Yes" at bounding box center [347, 314] width 17 height 13
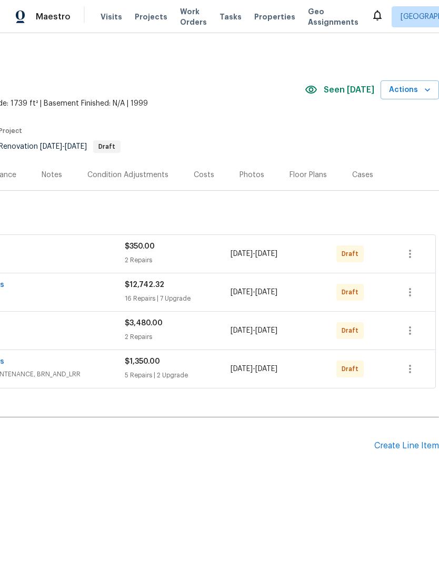
scroll to position [0, 156]
click at [413, 257] on icon "button" at bounding box center [409, 254] width 13 height 13
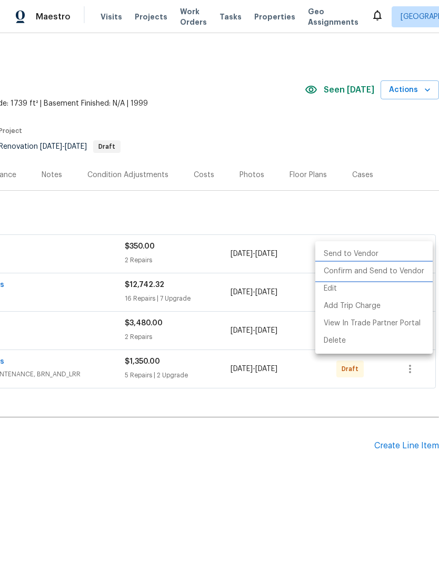
click at [382, 272] on li "Confirm and Send to Vendor" at bounding box center [373, 271] width 117 height 17
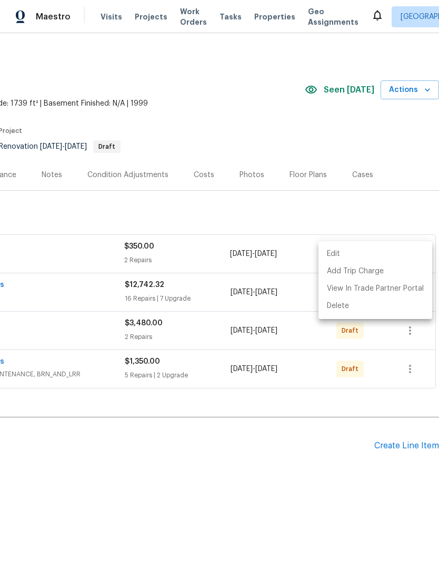
click at [394, 353] on div at bounding box center [219, 282] width 439 height 565
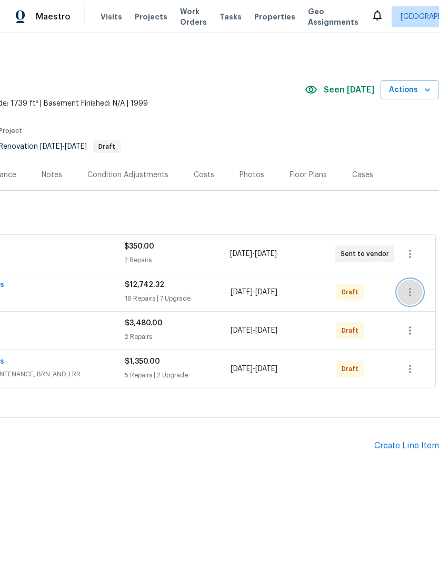
click at [413, 289] on icon "button" at bounding box center [409, 292] width 13 height 13
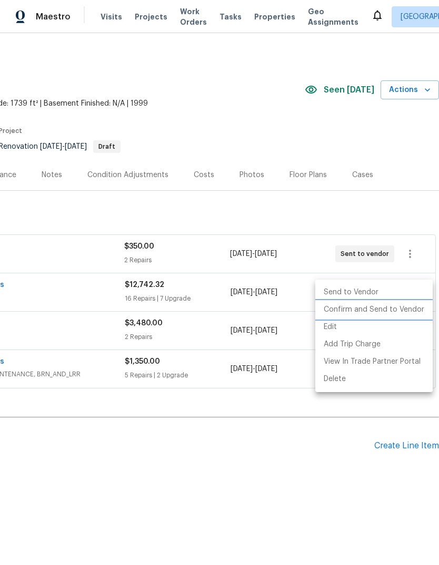
click at [384, 312] on li "Confirm and Send to Vendor" at bounding box center [373, 309] width 117 height 17
click at [362, 450] on div at bounding box center [219, 282] width 439 height 565
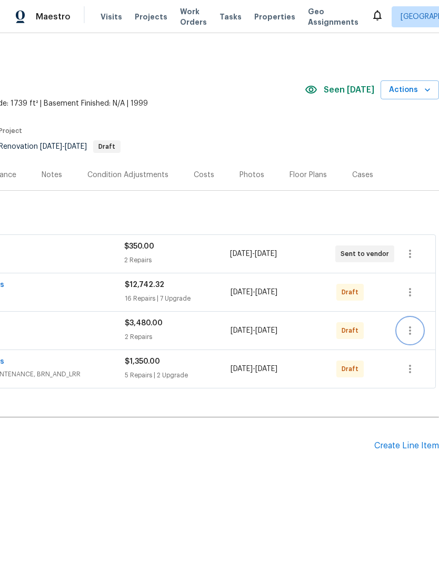
click at [410, 331] on icon "button" at bounding box center [410, 331] width 2 height 8
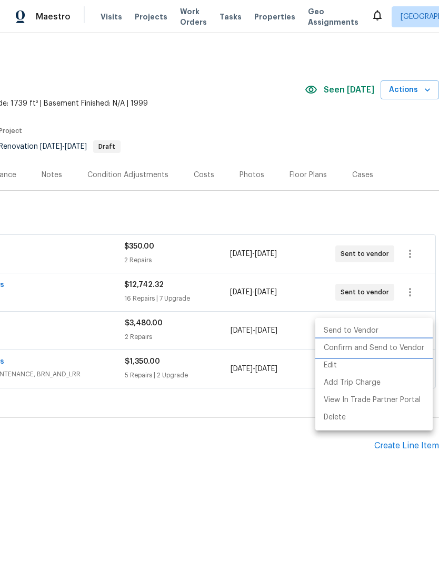
click at [378, 349] on li "Confirm and Send to Vendor" at bounding box center [373, 348] width 117 height 17
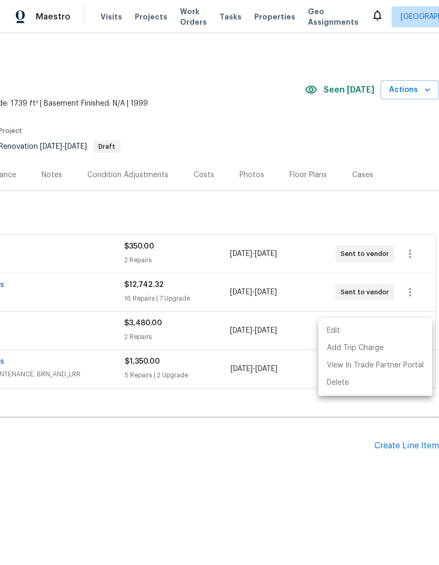
click at [341, 467] on div at bounding box center [219, 282] width 439 height 565
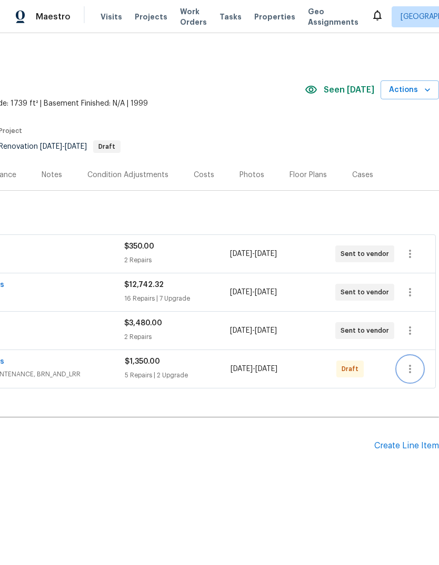
click at [416, 365] on icon "button" at bounding box center [409, 369] width 13 height 13
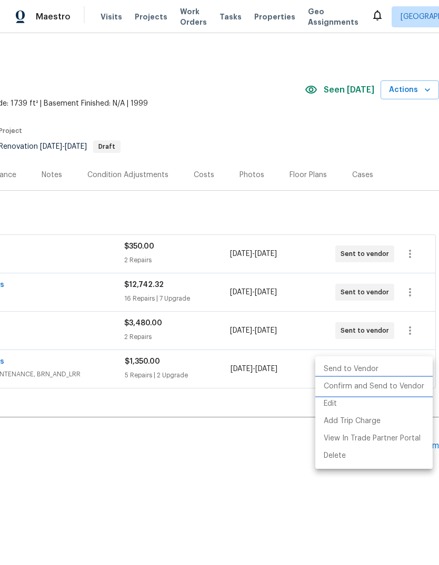
click at [379, 385] on li "Confirm and Send to Vendor" at bounding box center [373, 386] width 117 height 17
click at [333, 492] on div at bounding box center [219, 282] width 439 height 565
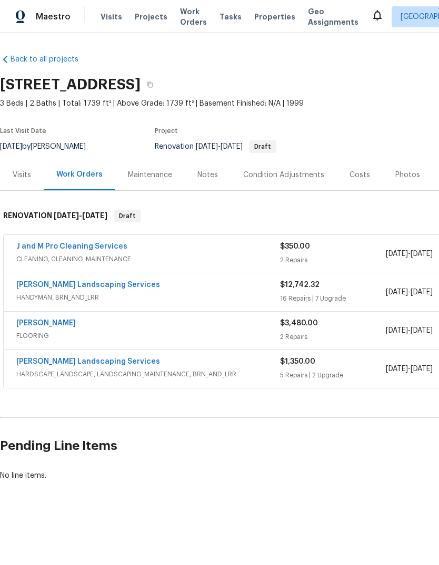
scroll to position [0, 0]
click at [200, 175] on div "Notes" at bounding box center [207, 175] width 21 height 11
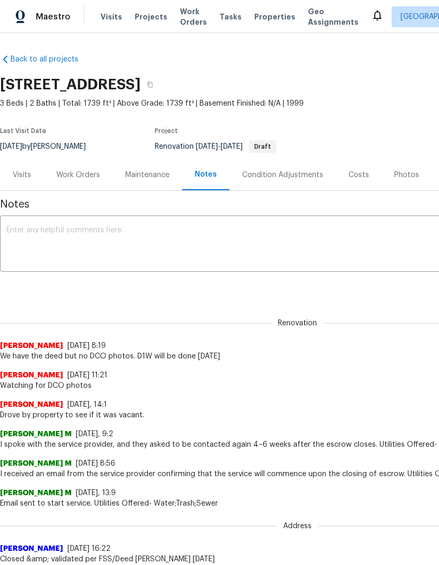
click at [40, 231] on textarea at bounding box center [297, 245] width 582 height 37
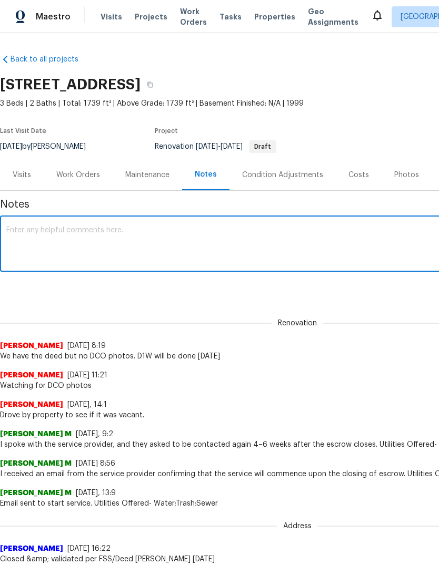
click at [25, 230] on textarea at bounding box center [297, 245] width 582 height 37
paste textarea "1.DOW completion date= 2.General Contractor= 3.Expected GC completion date= 4.F…"
click at [92, 224] on div "1.DOW completion date= 2.General Contractor= 3.Expected GC completion date= 4.F…" at bounding box center [297, 245] width 594 height 54
click at [96, 227] on textarea "1.DOW completion date= 2.General Contractor= 3.Expected GC completion date= 4.F…" at bounding box center [297, 245] width 582 height 37
click at [86, 237] on textarea "1.DOW completion date= LCO 9/5 2.General Contractor= 3.Expected GC completion d…" at bounding box center [297, 245] width 582 height 37
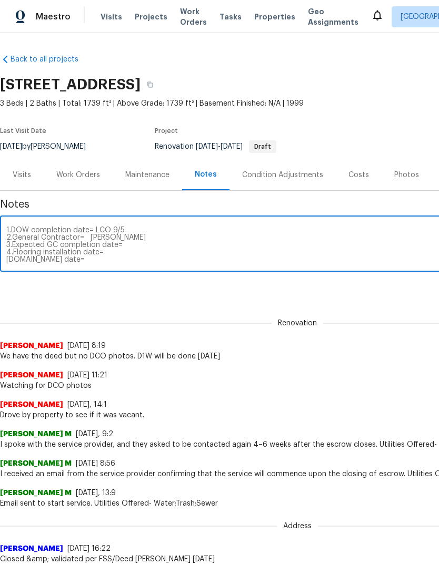
click at [124, 242] on textarea "1.DOW completion date= LCO 9/5 2.General Contractor= Rodriquez 3.Expected GC co…" at bounding box center [297, 245] width 582 height 37
click at [111, 252] on textarea "1.DOW completion date= LCO 9/5 2.General Contractor= Rodriquez 3.Expected GC co…" at bounding box center [297, 245] width 582 height 37
click at [76, 260] on textarea "1.DOW completion date= LCO 9/5 2.General Contractor= Rodriquez 3.Expected GC co…" at bounding box center [297, 245] width 582 height 37
click at [116, 240] on textarea "1.DOW completion date= LCO 9/5 2.General Contractor= Rodriquez 3.Expected GC co…" at bounding box center [297, 245] width 582 height 37
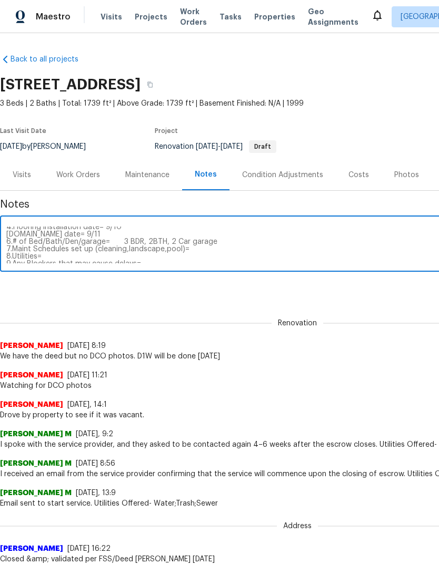
click at [113, 237] on textarea "1.DOW completion date= LCO 9/5 2.General Contractor= Rodriquez 3.Expected GC co…" at bounding box center [297, 245] width 582 height 37
click at [116, 245] on textarea "1.DOW completion date= LCO 9/5 2.General Contractor= Rodriquez 3.Expected GC co…" at bounding box center [297, 245] width 582 height 37
click at [195, 255] on textarea "1.DOW completion date= LCO 9/5 2.General Contractor= Rodriquez 3.Expected GC co…" at bounding box center [297, 245] width 582 height 37
click at [53, 260] on textarea "1.DOW completion date= LCO 9/5 2.General Contractor= Rodriquez 3.Expected GC co…" at bounding box center [297, 245] width 582 height 37
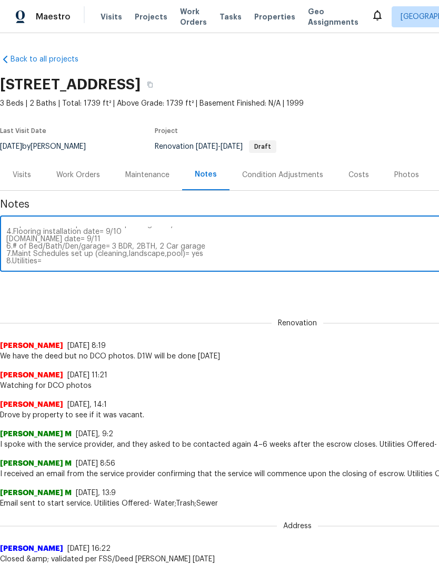
scroll to position [22, 0]
click at [300, 248] on textarea "1.DOW completion date= LCO 9/5 2.General Contractor= Rodriquez 3.Expected GC co…" at bounding box center [297, 245] width 582 height 37
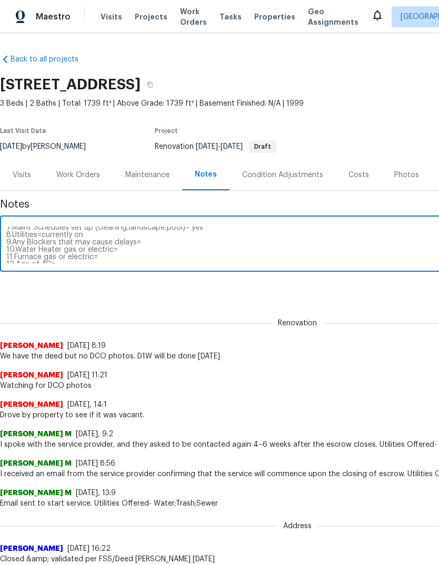
scroll to position [45, 0]
click at [148, 247] on textarea "1.DOW completion date= LCO 9/5 2.General Contractor= Rodriquez 3.Expected GC co…" at bounding box center [297, 245] width 582 height 37
click at [125, 251] on textarea "1.DOW completion date= LCO 9/5 2.General Contractor= Rodriquez 3.Expected GC co…" at bounding box center [297, 245] width 582 height 37
click at [107, 261] on textarea "1.DOW completion date= LCO 9/5 2.General Contractor= Rodriquez 3.Expected GC co…" at bounding box center [297, 245] width 582 height 37
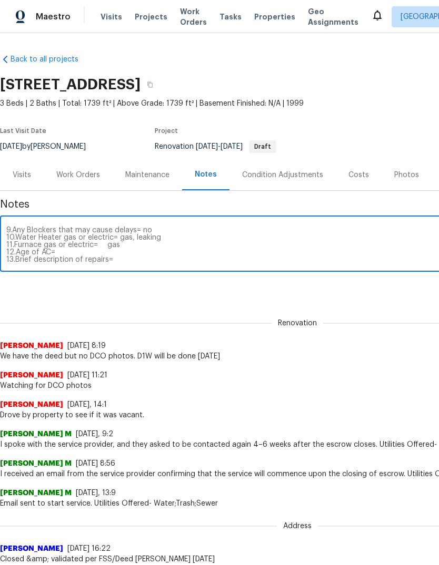
click at [67, 255] on textarea "1.DOW completion date= LCO 9/5 2.General Contractor= Rodriquez 3.Expected GC co…" at bounding box center [297, 245] width 582 height 37
click at [120, 260] on textarea "1.DOW completion date= LCO 9/5 2.General Contractor= Rodriquez 3.Expected GC co…" at bounding box center [297, 245] width 582 height 37
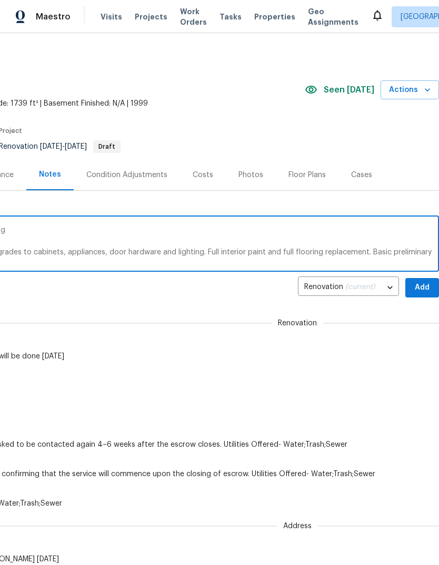
scroll to position [0, 156]
type textarea "1.DOW completion date= LCO 9/5 2.General Contractor= Rodriquez 3.Expected GC co…"
click at [425, 283] on span "Add" at bounding box center [421, 287] width 17 height 13
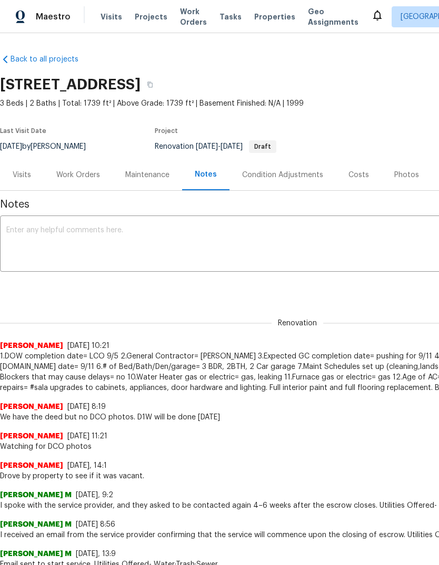
scroll to position [0, 0]
click at [153, 86] on icon "button" at bounding box center [150, 85] width 6 height 6
click at [159, 86] on button "button" at bounding box center [149, 84] width 19 height 19
click at [36, 227] on textarea at bounding box center [297, 245] width 582 height 37
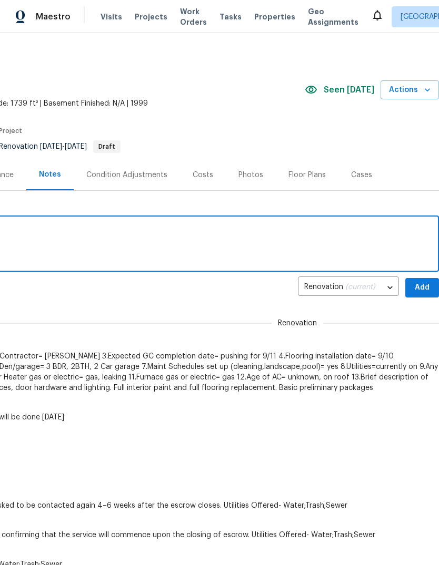
scroll to position [0, 156]
type textarea "Paint and appliances have been ordered"
click at [419, 288] on span "Add" at bounding box center [421, 287] width 17 height 13
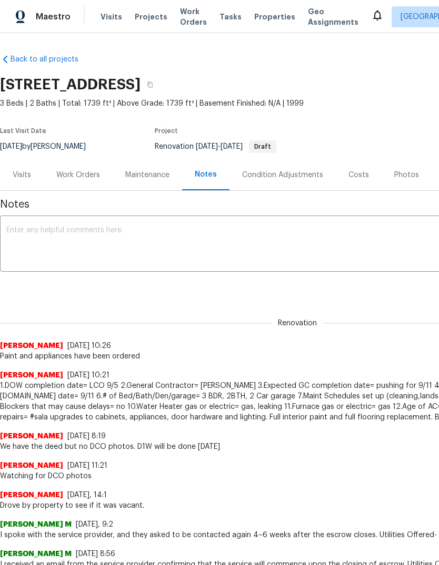
scroll to position [0, 0]
click at [82, 171] on div "Work Orders" at bounding box center [78, 175] width 44 height 11
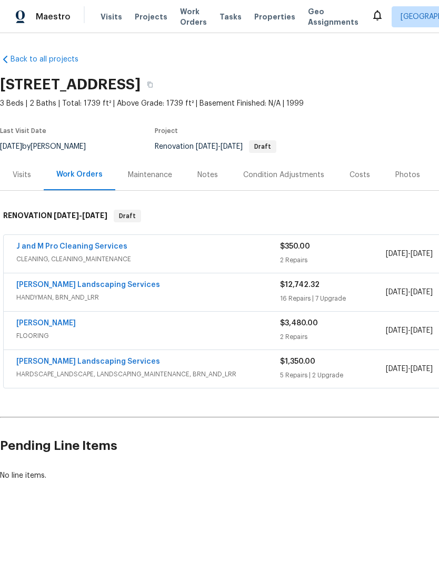
click at [46, 286] on link "[PERSON_NAME] Landscaping Services" at bounding box center [88, 284] width 144 height 7
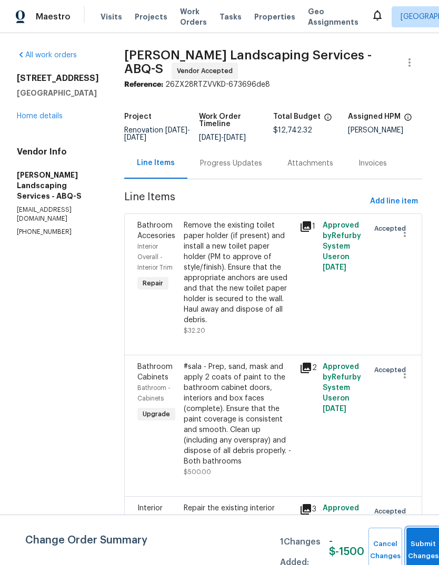
click at [415, 550] on span "Submit Changes" at bounding box center [422, 551] width 23 height 24
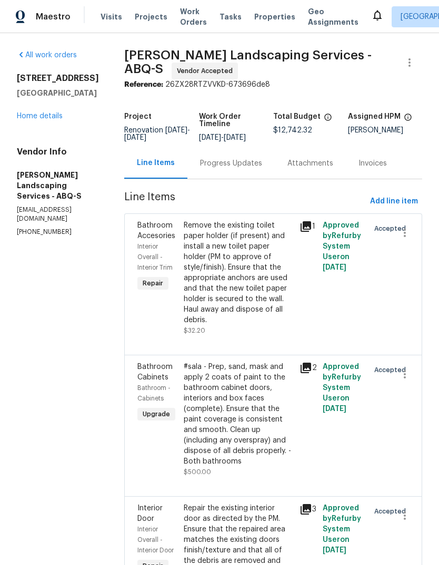
click at [258, 169] on div "Progress Updates" at bounding box center [231, 163] width 62 height 11
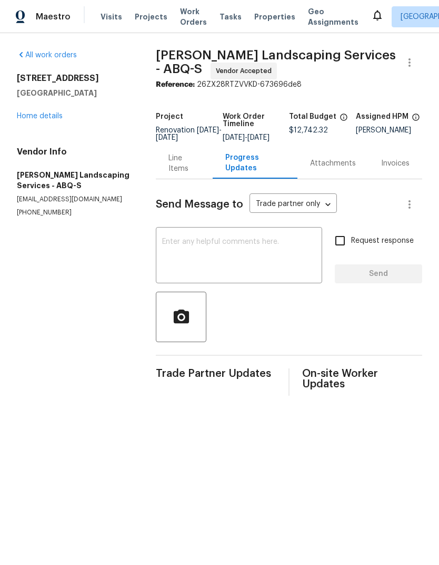
click at [190, 249] on textarea at bounding box center [239, 256] width 154 height 37
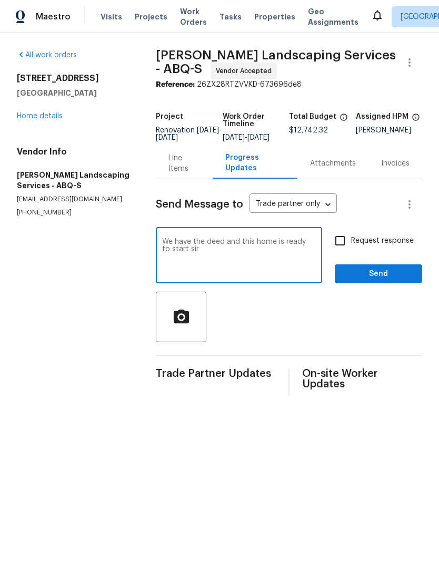
type textarea "We have the deed and this home is ready to start sir"
click at [382, 280] on span "Send" at bounding box center [378, 274] width 70 height 13
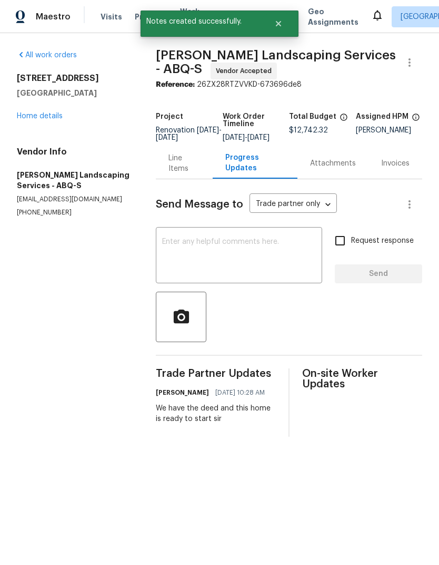
click at [37, 116] on link "Home details" at bounding box center [40, 116] width 46 height 7
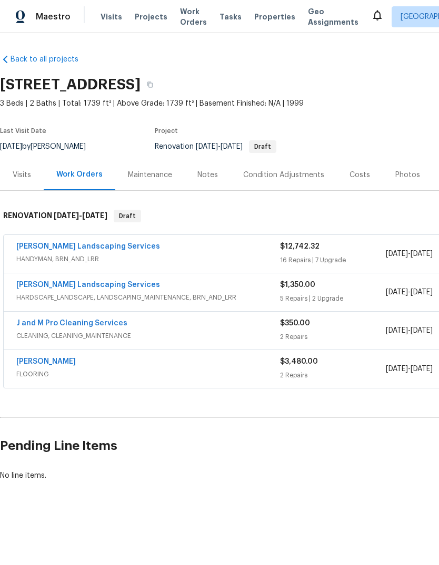
click at [53, 359] on link "[PERSON_NAME]" at bounding box center [45, 361] width 59 height 7
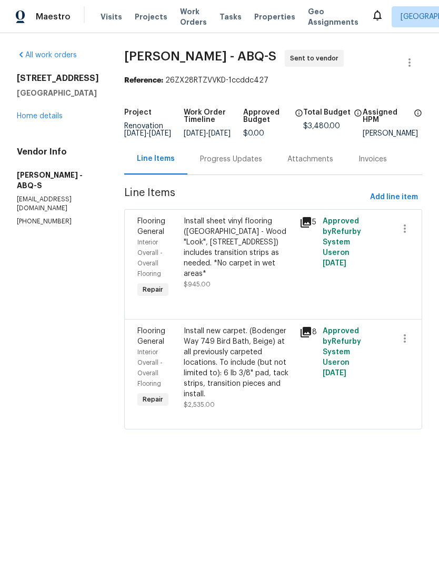
click at [217, 165] on div "Progress Updates" at bounding box center [231, 159] width 62 height 11
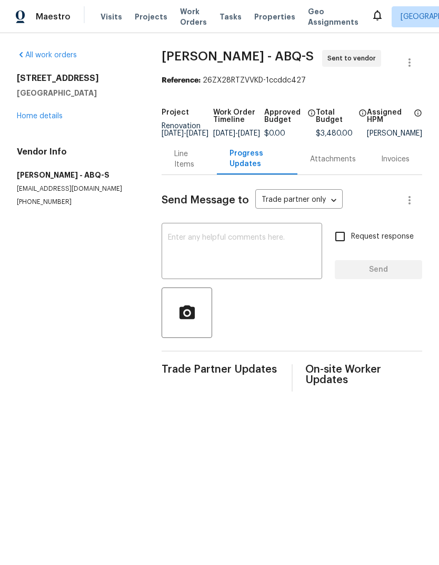
click at [178, 247] on textarea at bounding box center [242, 252] width 148 height 37
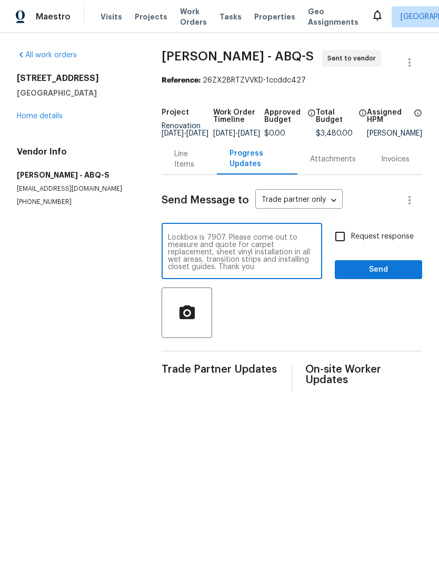
type textarea "Lockbox is 7907. Please come out to measure and quote for carpet replacement, s…"
click at [384, 276] on span "Send" at bounding box center [378, 269] width 70 height 13
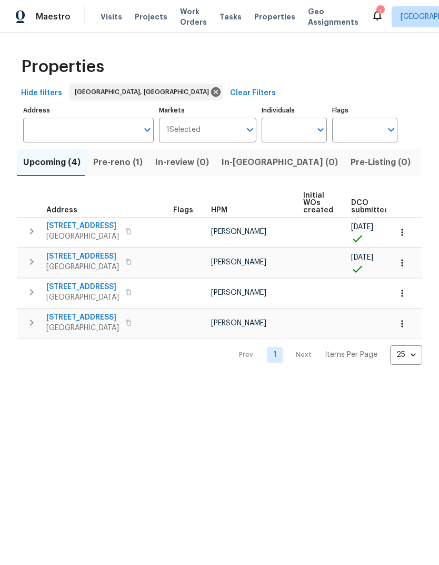
click at [110, 162] on span "Pre-reno (1)" at bounding box center [117, 162] width 49 height 15
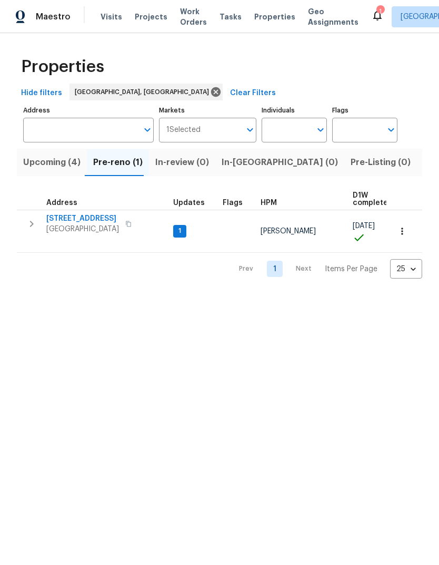
click at [78, 217] on span "[STREET_ADDRESS]" at bounding box center [82, 219] width 73 height 11
click at [249, 296] on html "Maestro Visits Projects Work Orders Tasks Properties Geo Assignments [GEOGRAPHI…" at bounding box center [219, 148] width 439 height 296
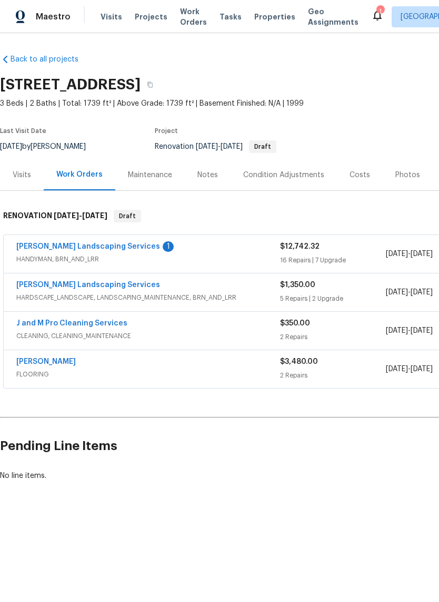
click at [101, 243] on link "[PERSON_NAME] Landscaping Services" at bounding box center [88, 246] width 144 height 7
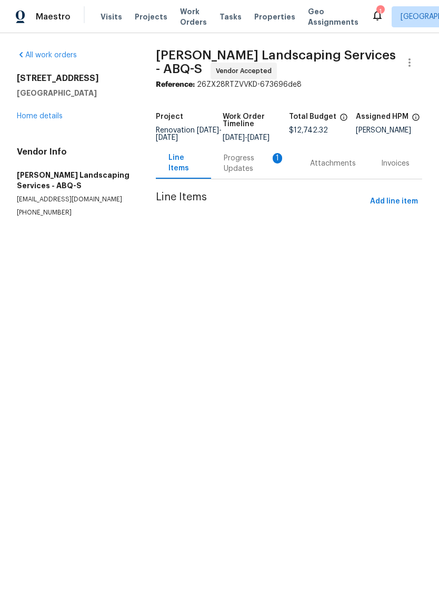
click at [251, 173] on div "Progress Updates 1" at bounding box center [254, 163] width 61 height 21
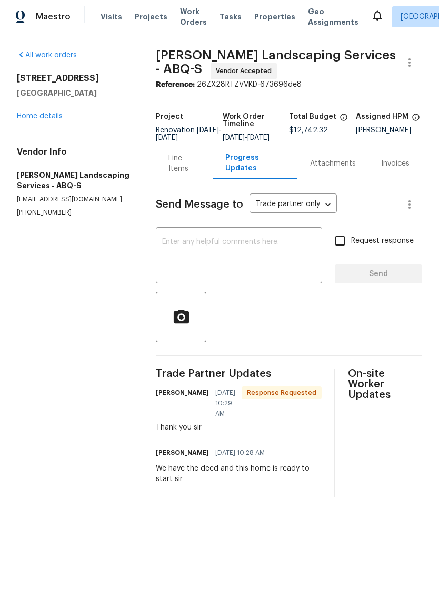
click at [194, 259] on textarea at bounding box center [239, 256] width 154 height 37
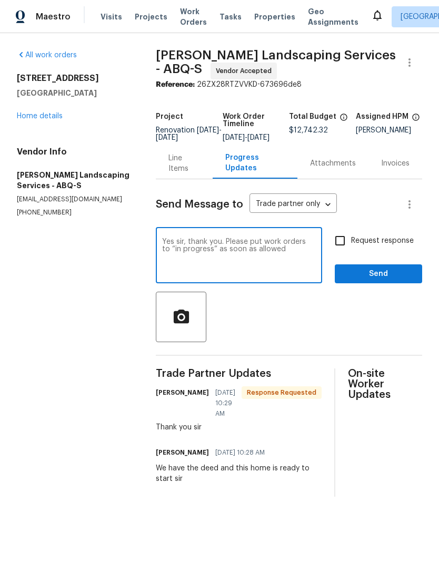
type textarea "Yes sir, thank you. Please put work orders to “in progress” as soon as allowed"
click at [381, 280] on span "Send" at bounding box center [378, 274] width 70 height 13
